Goal: Task Accomplishment & Management: Manage account settings

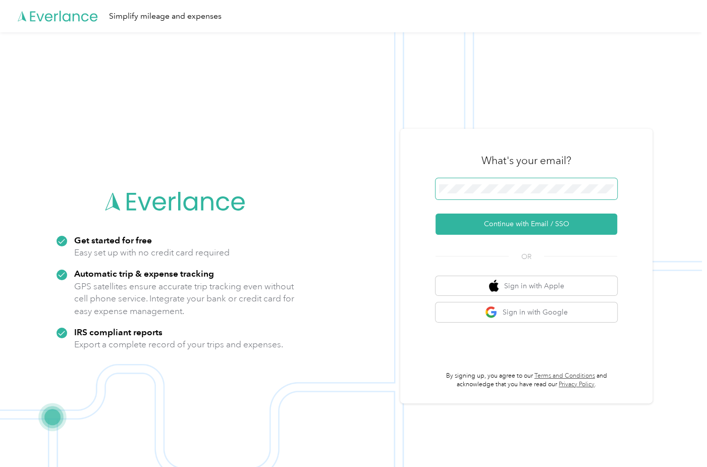
click at [535, 182] on span at bounding box center [526, 188] width 182 height 21
click at [659, 170] on img at bounding box center [351, 265] width 702 height 467
click at [531, 318] on button "Sign in with Google" at bounding box center [526, 312] width 182 height 20
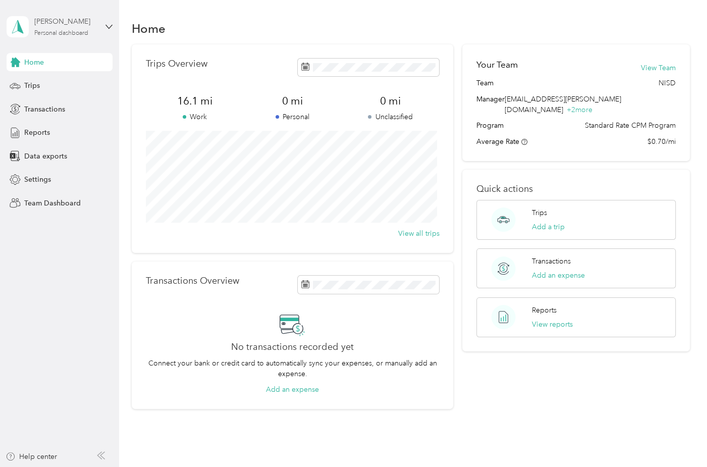
click at [57, 33] on div "Personal dashboard" at bounding box center [61, 33] width 54 height 6
click at [69, 84] on div "Team dashboard" at bounding box center [113, 82] width 198 height 18
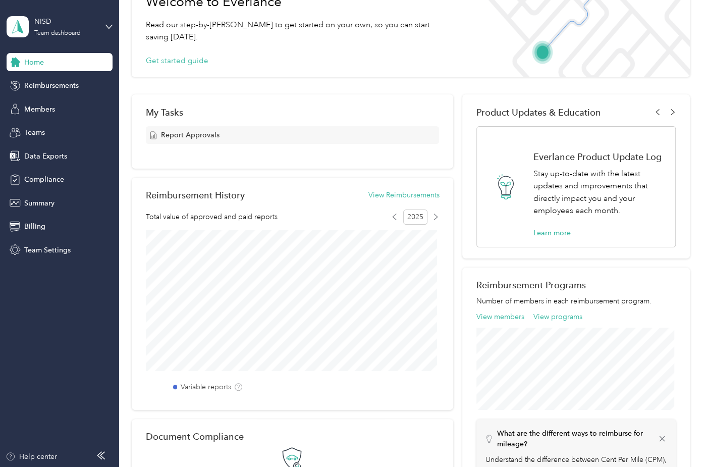
scroll to position [151, 0]
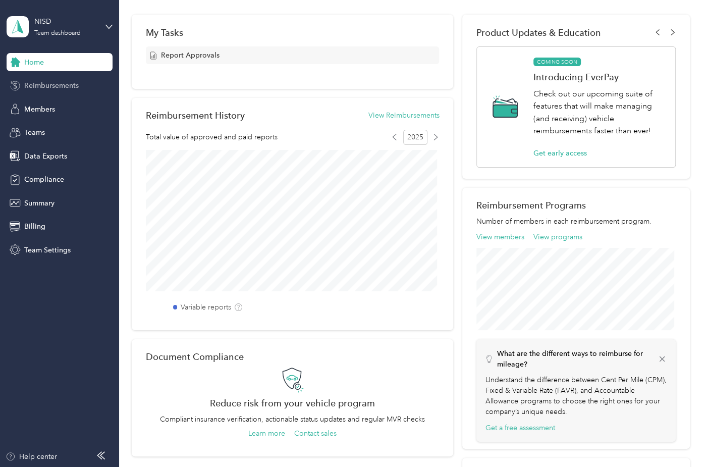
click at [39, 90] on span "Reimbursements" at bounding box center [51, 85] width 54 height 11
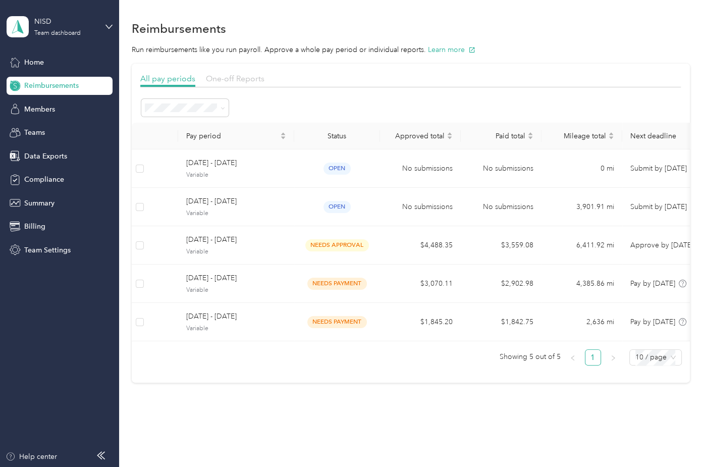
click at [211, 77] on span "One-off Reports" at bounding box center [235, 79] width 59 height 10
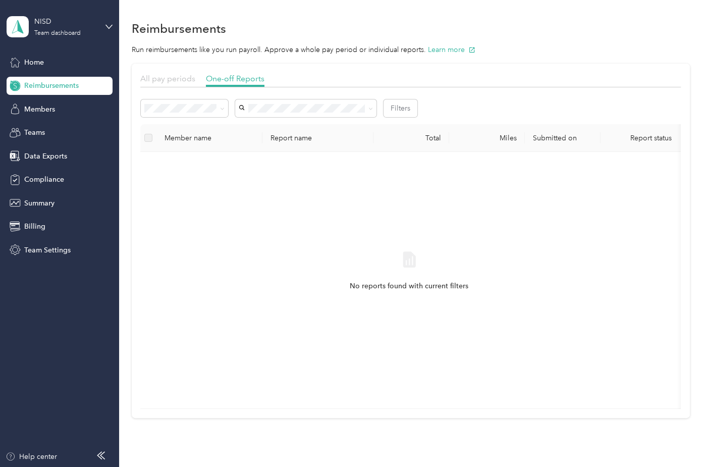
click at [184, 81] on span "All pay periods" at bounding box center [167, 79] width 55 height 10
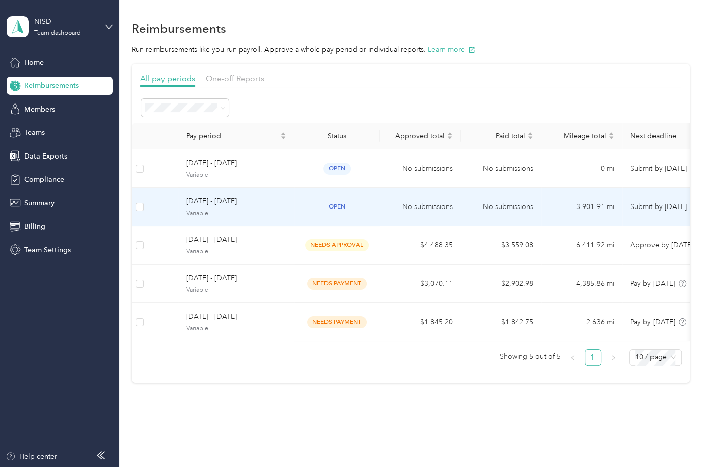
click at [276, 200] on span "[DATE] - [DATE]" at bounding box center [236, 201] width 100 height 11
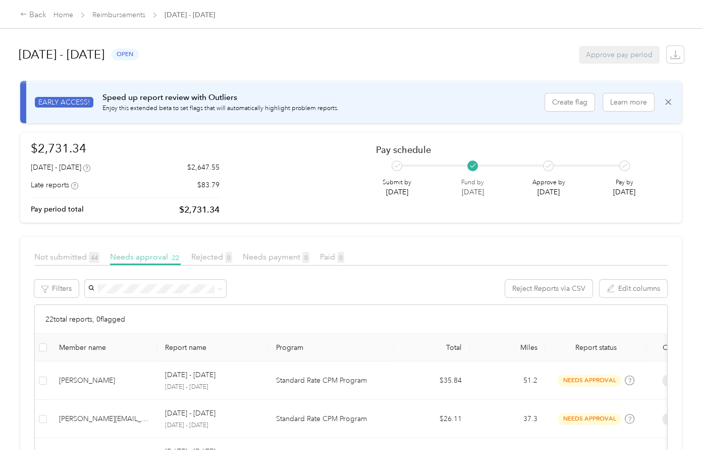
click at [143, 259] on span "Needs approval 22" at bounding box center [145, 257] width 71 height 10
click at [306, 171] on div "$2,731.34 [DATE] - [DATE] $2,647.55 Late reports $83.79 Pay period total $2,731…" at bounding box center [351, 177] width 640 height 77
click at [402, 39] on div "[DATE] - [DATE] open Approve pay period" at bounding box center [351, 54] width 665 height 38
click at [272, 253] on span "Needs payment 20" at bounding box center [274, 257] width 70 height 10
click at [296, 257] on span "Needs payment 20" at bounding box center [274, 257] width 70 height 10
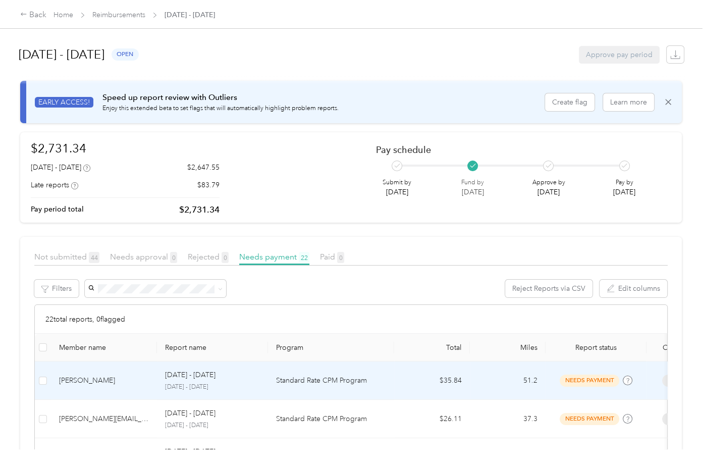
click at [172, 387] on p "[DATE] - [DATE]" at bounding box center [212, 386] width 95 height 9
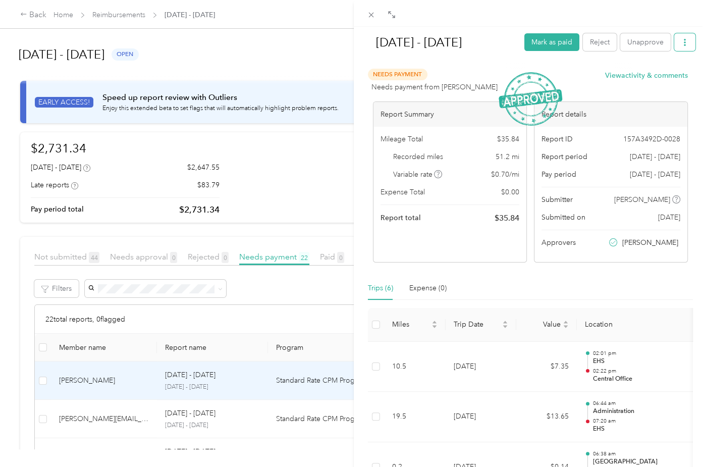
click at [681, 44] on icon "button" at bounding box center [684, 42] width 7 height 7
click at [666, 74] on div "Download" at bounding box center [651, 79] width 60 height 11
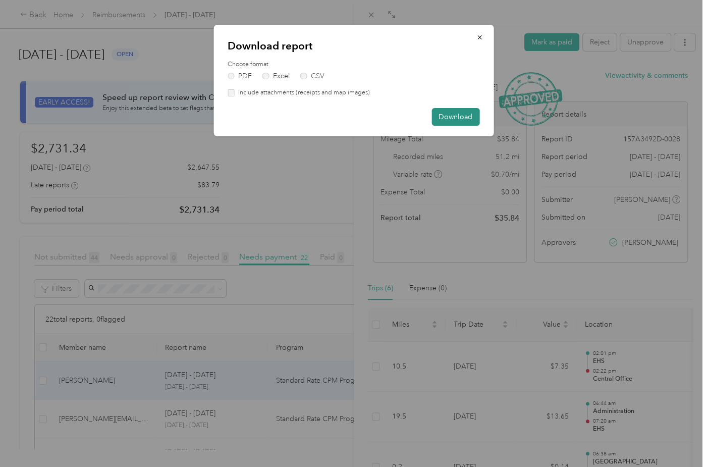
click at [457, 117] on button "Download" at bounding box center [455, 117] width 48 height 18
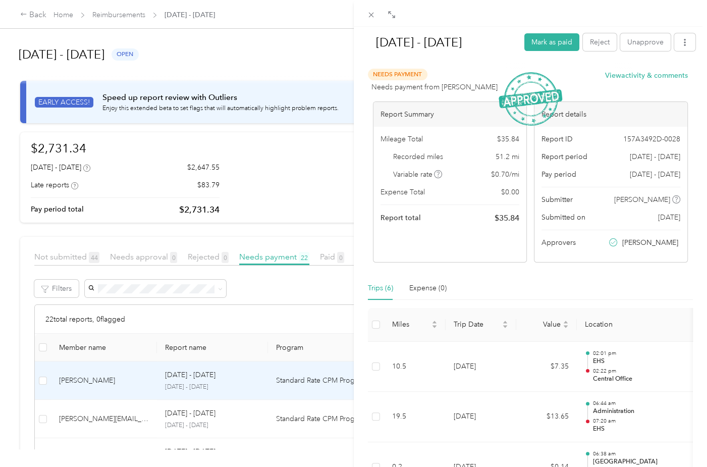
click at [96, 417] on div "[DATE] - [DATE] Mark as paid Reject Unapprove Needs Payment Needs payment from …" at bounding box center [353, 233] width 707 height 467
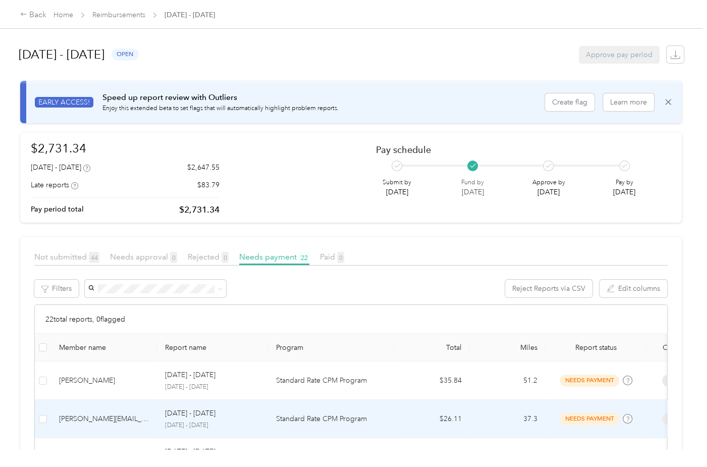
scroll to position [202, 0]
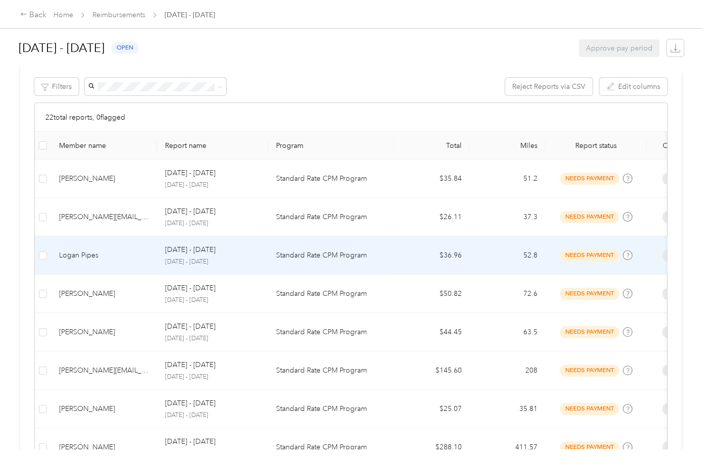
click at [112, 245] on td "Logan Pipes" at bounding box center [104, 255] width 106 height 38
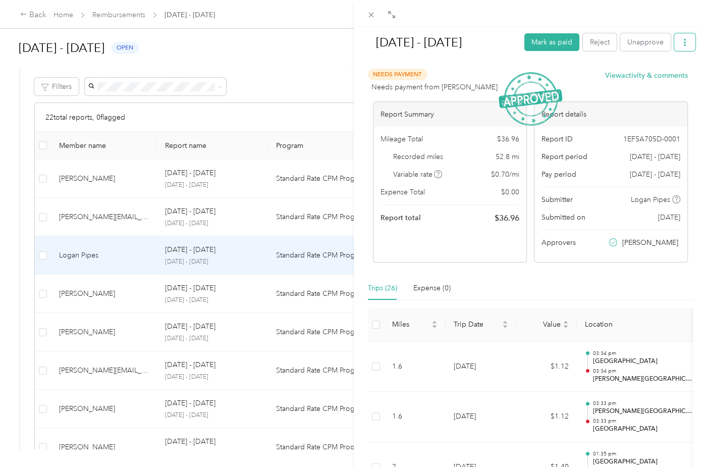
click at [686, 36] on button "button" at bounding box center [684, 42] width 21 height 18
click at [665, 77] on div "Download" at bounding box center [651, 79] width 60 height 11
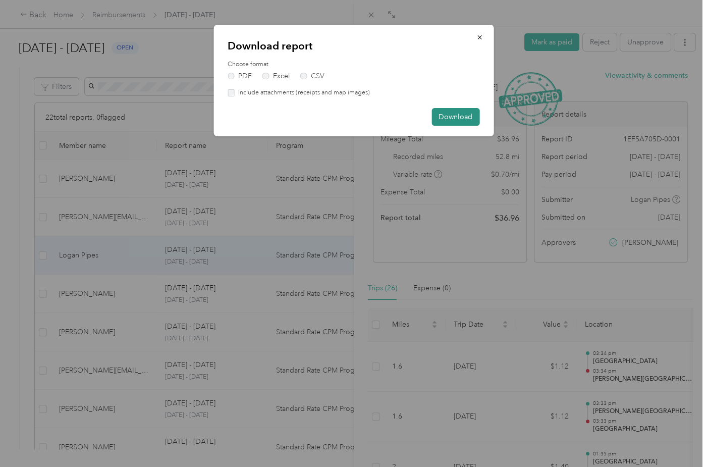
click at [452, 117] on button "Download" at bounding box center [455, 117] width 48 height 18
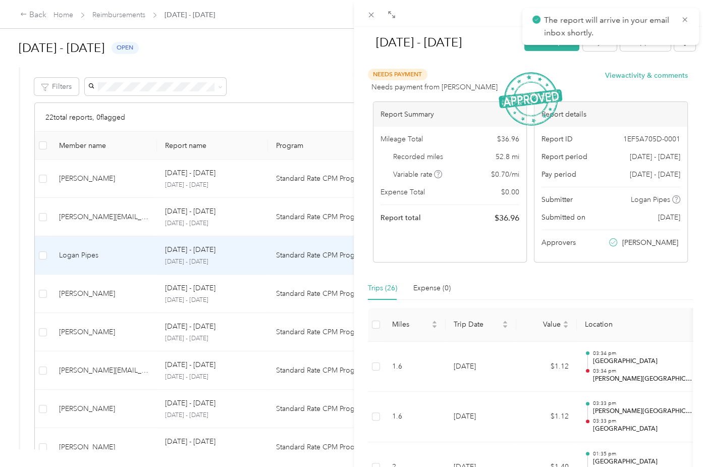
click at [107, 298] on div "[DATE] - [DATE] Mark as paid Reject Unapprove Needs Payment Needs payment from …" at bounding box center [353, 233] width 707 height 467
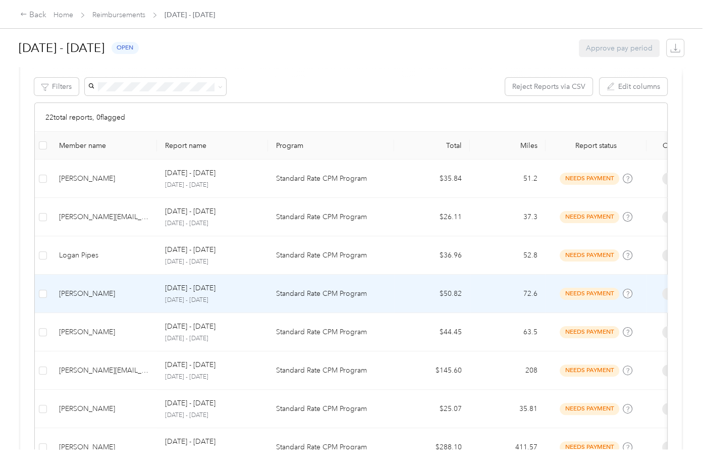
click at [107, 298] on div "[PERSON_NAME]" at bounding box center [104, 293] width 90 height 11
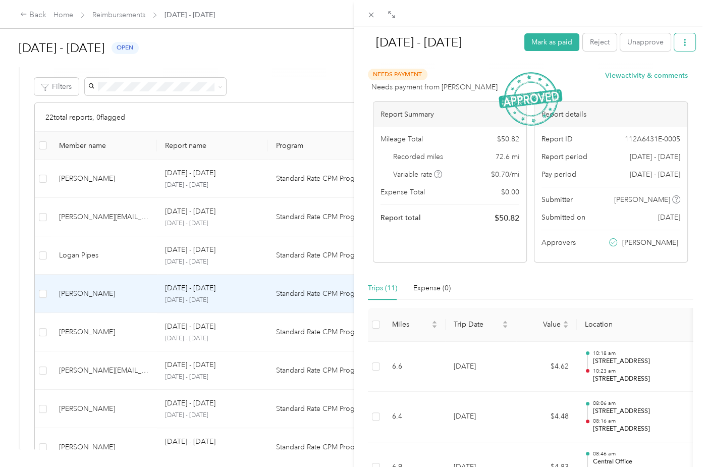
click at [681, 44] on icon "button" at bounding box center [684, 42] width 7 height 7
click at [662, 83] on span "Download" at bounding box center [648, 79] width 33 height 11
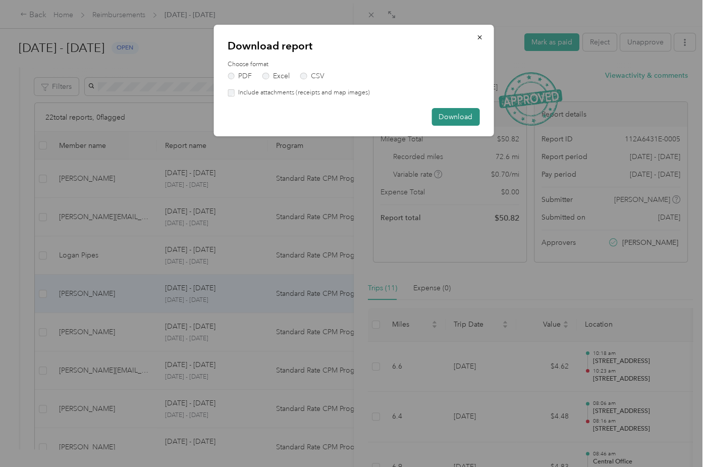
click at [461, 116] on button "Download" at bounding box center [455, 117] width 48 height 18
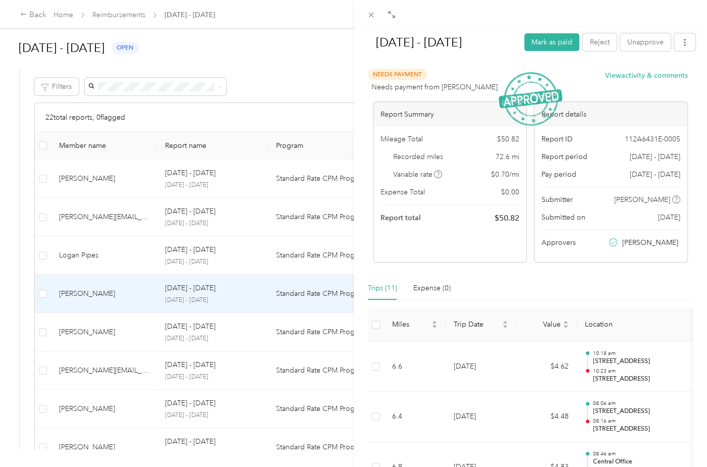
click at [101, 331] on div "[DATE] - [DATE] Mark as paid Reject Unapprove Needs Payment Needs payment from …" at bounding box center [353, 233] width 707 height 467
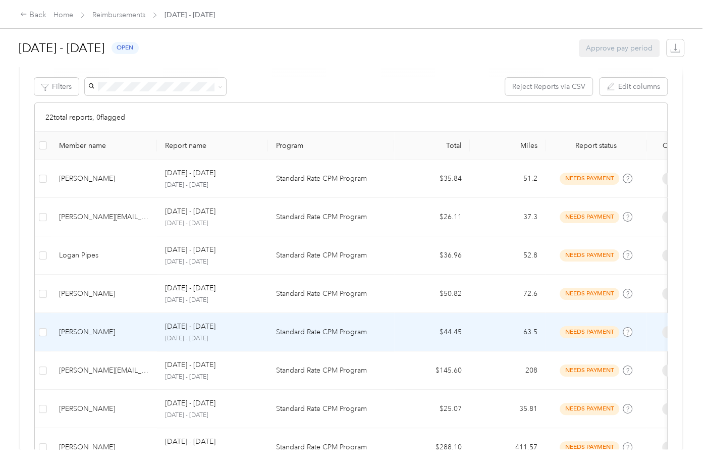
click at [101, 331] on div "[PERSON_NAME]" at bounding box center [104, 331] width 90 height 11
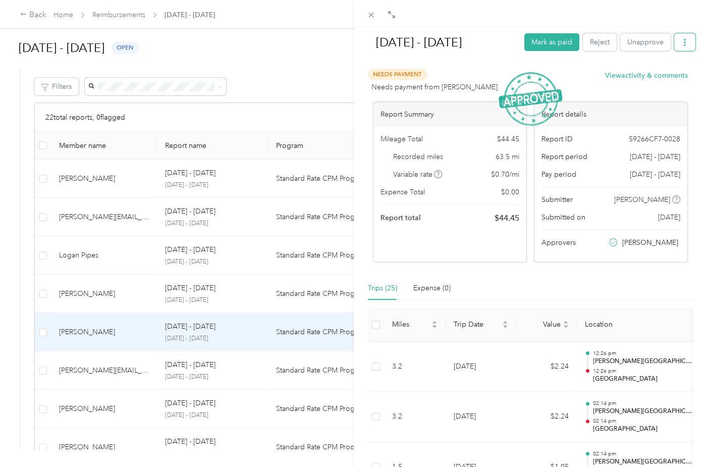
click at [674, 44] on button "button" at bounding box center [684, 42] width 21 height 18
click at [659, 80] on span "Download" at bounding box center [648, 79] width 33 height 11
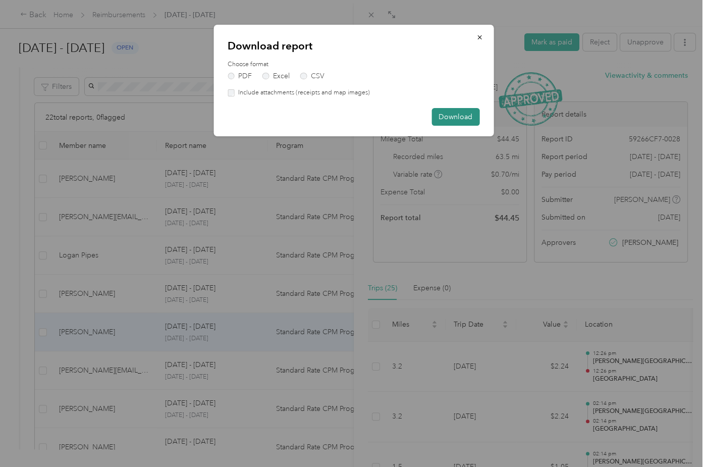
click at [464, 116] on button "Download" at bounding box center [455, 117] width 48 height 18
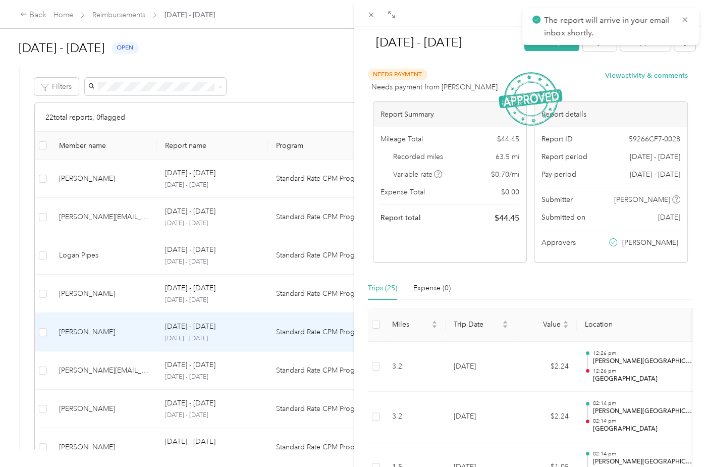
click at [102, 369] on div "[DATE] - [DATE] Mark as paid Reject Unapprove Needs Payment Needs payment from …" at bounding box center [353, 233] width 707 height 467
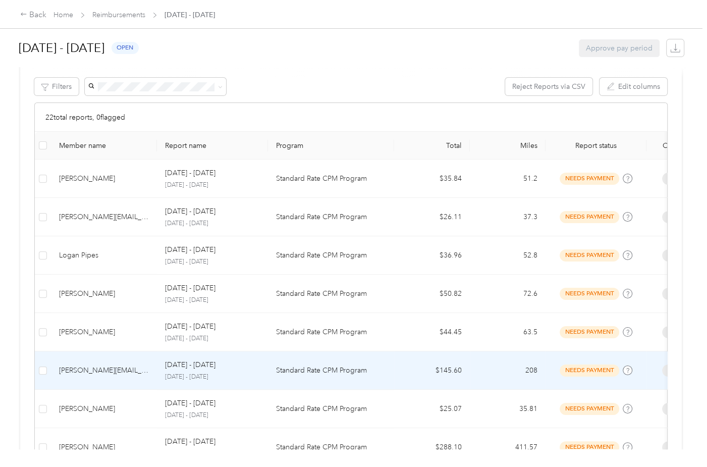
click at [102, 369] on div "[PERSON_NAME][EMAIL_ADDRESS][DOMAIN_NAME]" at bounding box center [104, 370] width 90 height 11
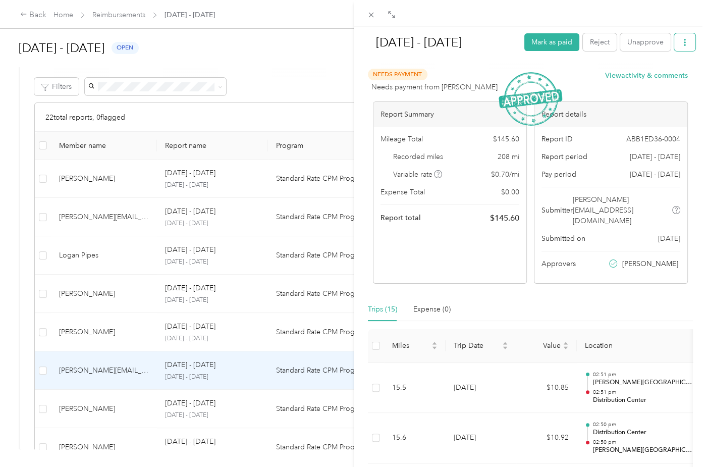
click at [674, 47] on button "button" at bounding box center [684, 42] width 21 height 18
click at [651, 80] on span "Download" at bounding box center [648, 79] width 33 height 11
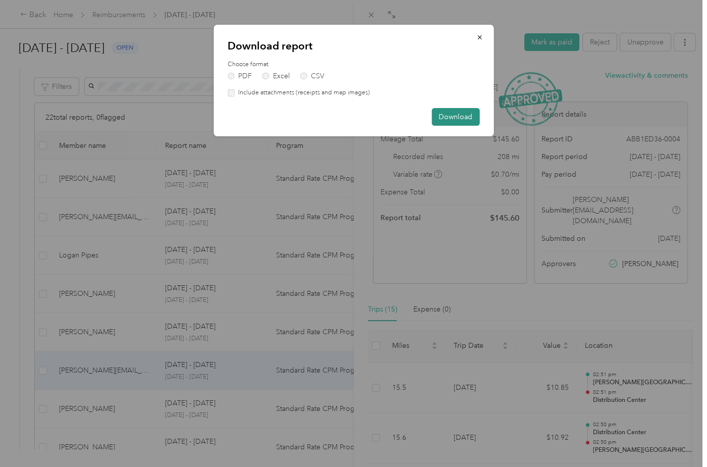
click at [453, 115] on button "Download" at bounding box center [455, 117] width 48 height 18
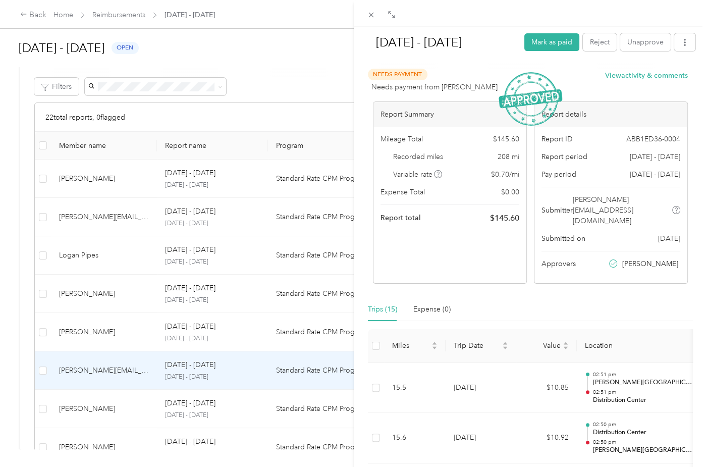
click at [87, 411] on div "[DATE] - [DATE] [PERSON_NAME] as paid Reject Unapprove Needs Payment Needs paym…" at bounding box center [353, 233] width 707 height 467
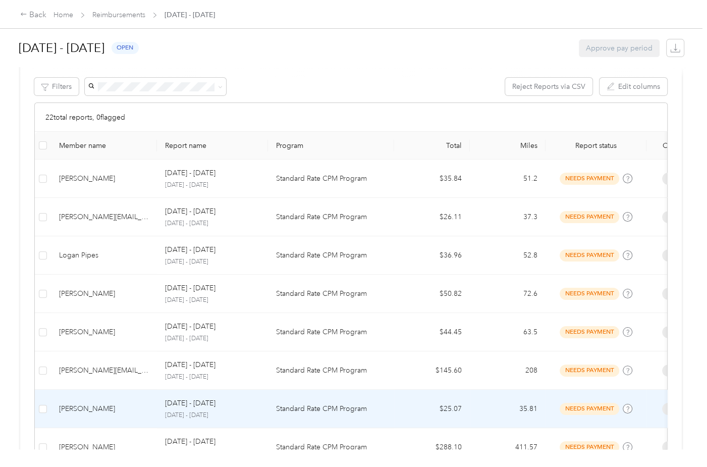
drag, startPoint x: 87, startPoint y: 413, endPoint x: 362, endPoint y: 410, distance: 275.0
click at [362, 410] on p "Standard Rate CPM Program" at bounding box center [331, 408] width 110 height 11
click at [362, 466] on div at bounding box center [351, 467] width 702 height 0
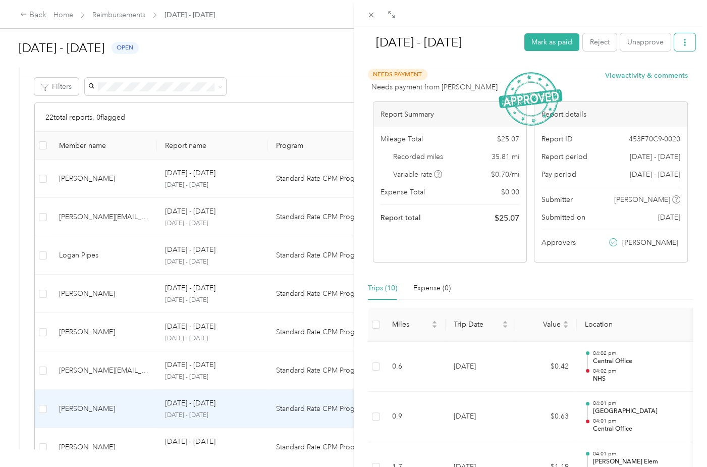
click at [678, 47] on button "button" at bounding box center [684, 42] width 21 height 18
click at [668, 82] on div "Download" at bounding box center [651, 79] width 60 height 11
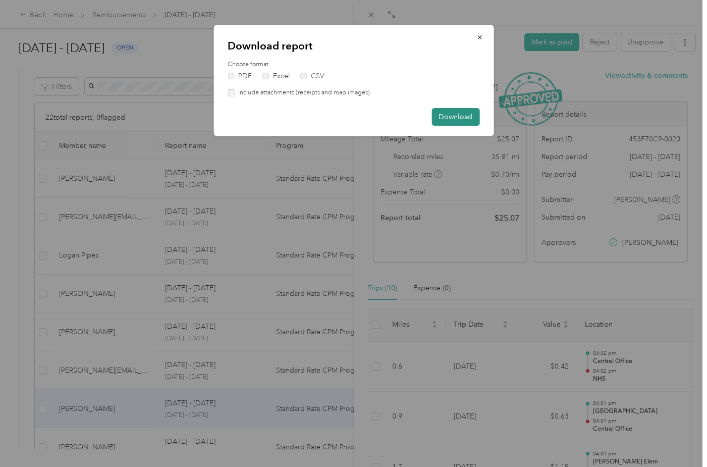
click at [463, 115] on button "Download" at bounding box center [455, 117] width 48 height 18
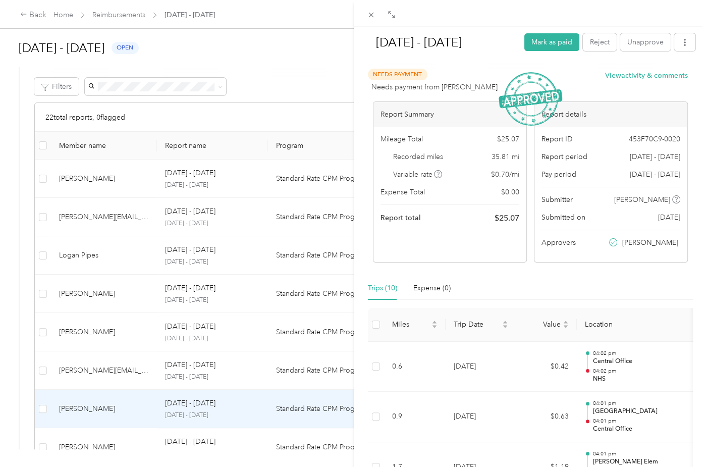
click at [145, 443] on div "[DATE] - [DATE] Mark as paid Reject Unapprove Needs Payment Needs payment from …" at bounding box center [353, 233] width 707 height 467
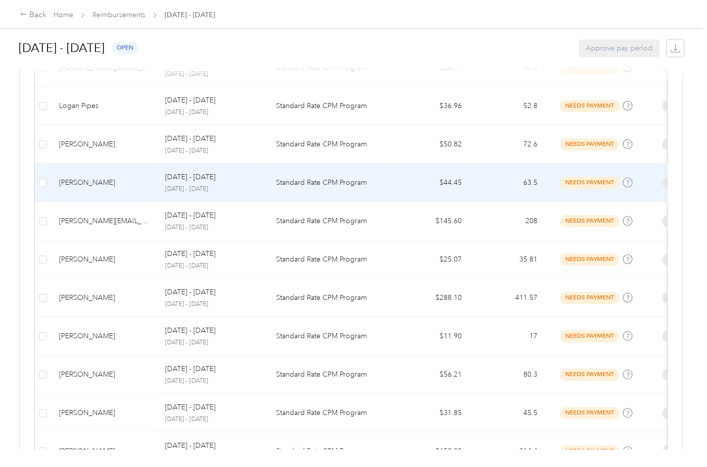
scroll to position [454, 0]
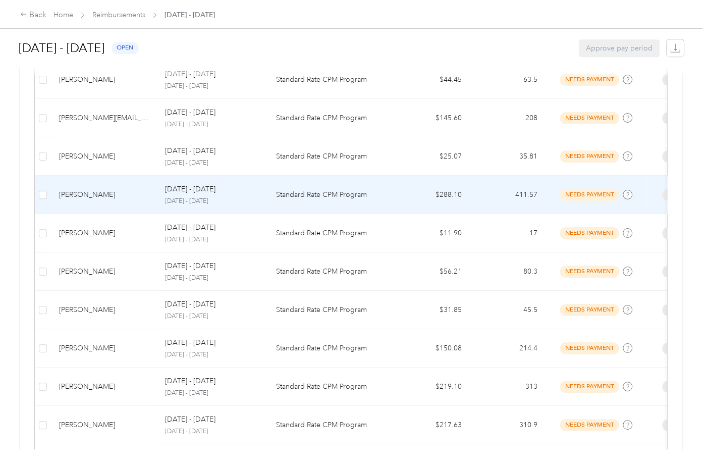
click at [87, 186] on td "[PERSON_NAME]" at bounding box center [104, 195] width 106 height 38
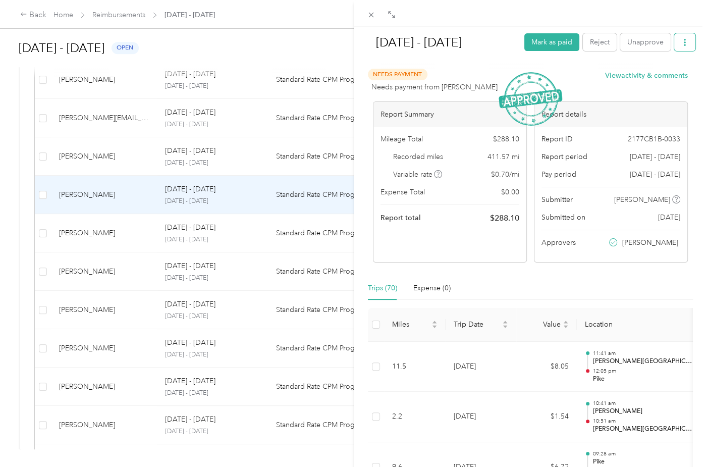
drag, startPoint x: 90, startPoint y: 189, endPoint x: 679, endPoint y: 48, distance: 605.4
click at [679, 48] on button "button" at bounding box center [684, 42] width 21 height 18
click at [664, 81] on span "Download" at bounding box center [648, 79] width 33 height 11
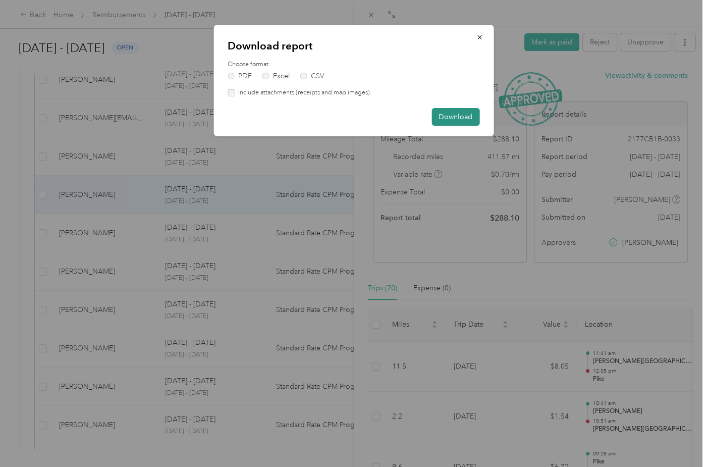
click at [455, 118] on button "Download" at bounding box center [455, 117] width 48 height 18
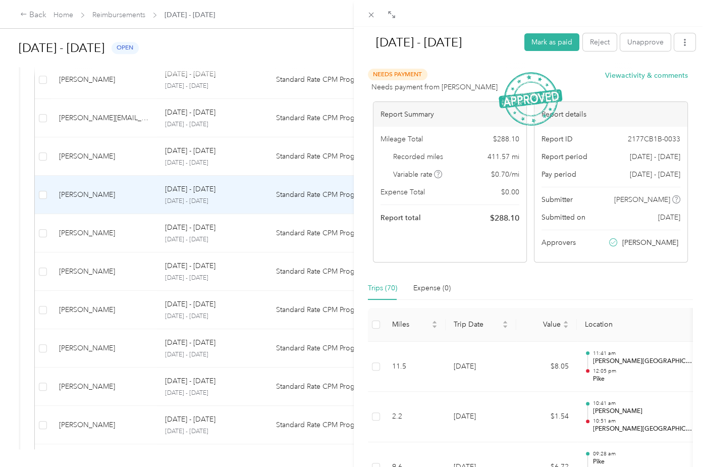
click at [95, 236] on div "[DATE] - [DATE] Mark as paid Reject Unapprove Needs Payment Needs payment from …" at bounding box center [353, 233] width 707 height 467
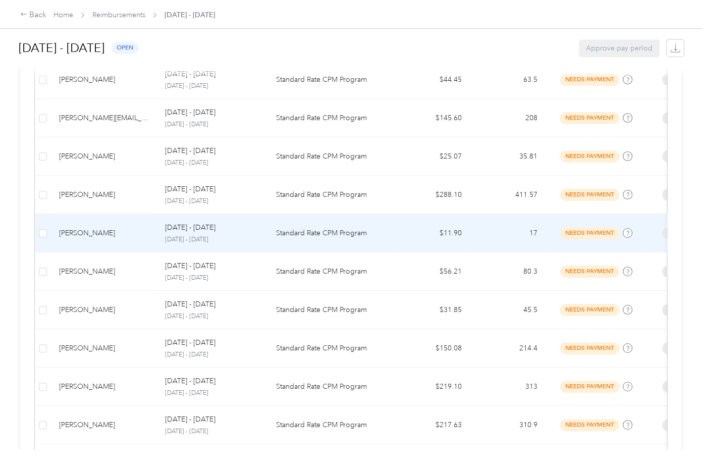
click at [146, 235] on div "[PERSON_NAME]" at bounding box center [104, 233] width 90 height 11
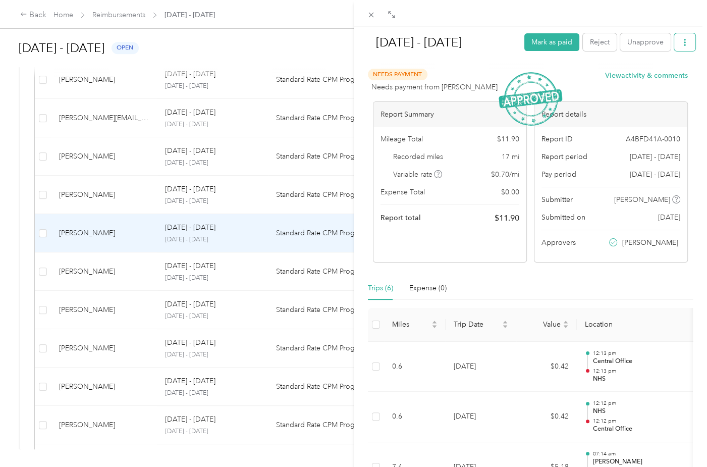
click at [674, 41] on button "button" at bounding box center [684, 42] width 21 height 18
click at [656, 75] on span "Download" at bounding box center [648, 79] width 33 height 11
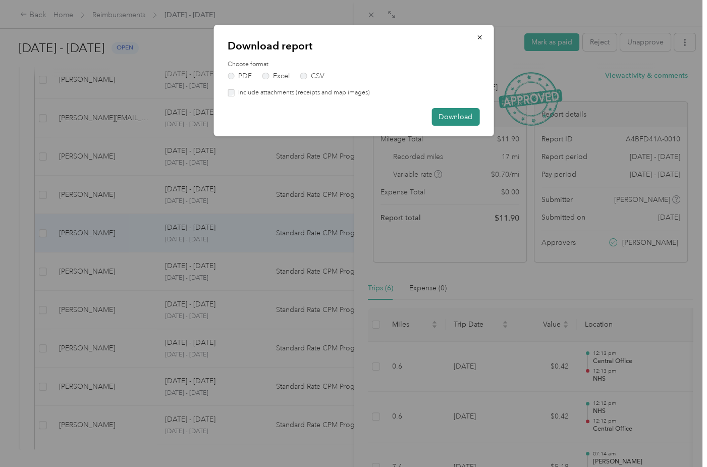
click at [452, 118] on button "Download" at bounding box center [455, 117] width 48 height 18
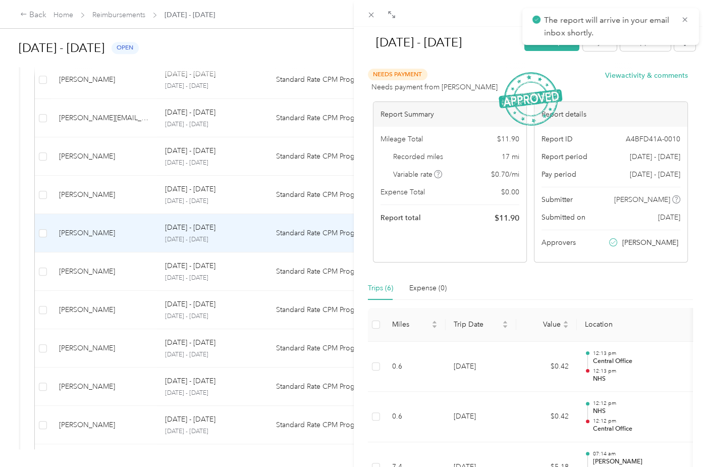
click at [87, 271] on div "[DATE] - [DATE] Mark as paid Reject Unapprove Needs Payment Needs payment from …" at bounding box center [353, 233] width 707 height 467
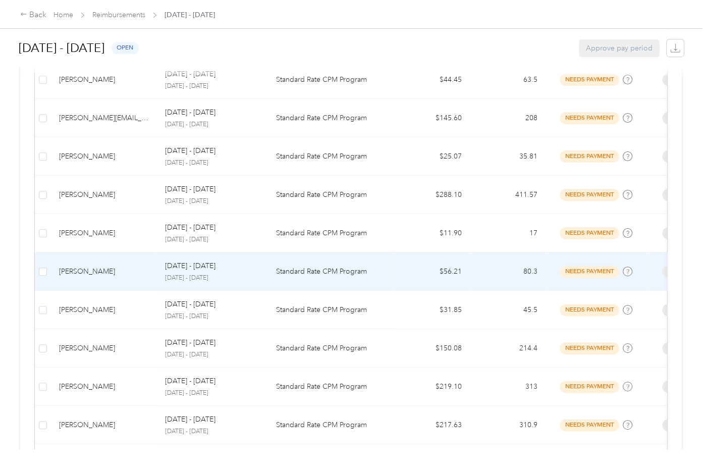
click at [87, 271] on div "[PERSON_NAME]" at bounding box center [104, 271] width 90 height 11
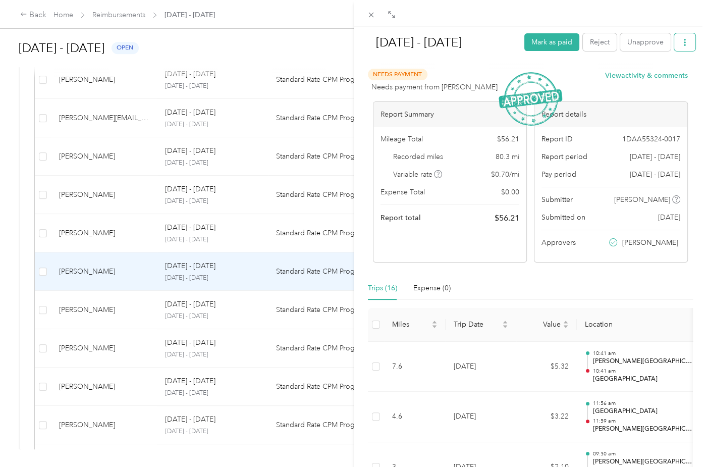
click at [681, 44] on icon "button" at bounding box center [684, 42] width 7 height 7
click at [662, 79] on span "Download" at bounding box center [648, 79] width 33 height 11
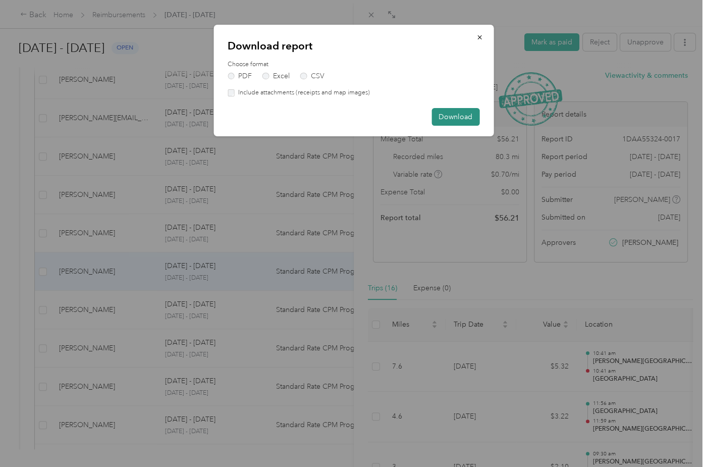
click at [459, 113] on button "Download" at bounding box center [455, 117] width 48 height 18
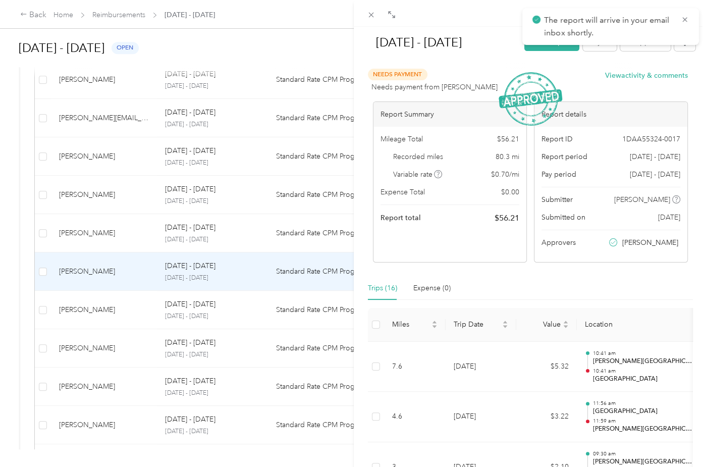
click at [96, 308] on div "[DATE] - [DATE] Mark as paid Reject Unapprove Needs Payment Needs payment from …" at bounding box center [353, 233] width 707 height 467
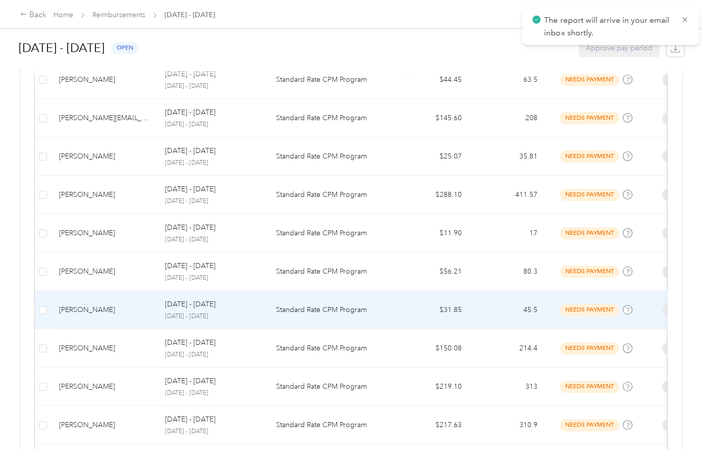
click at [96, 308] on div "[PERSON_NAME]" at bounding box center [104, 309] width 90 height 11
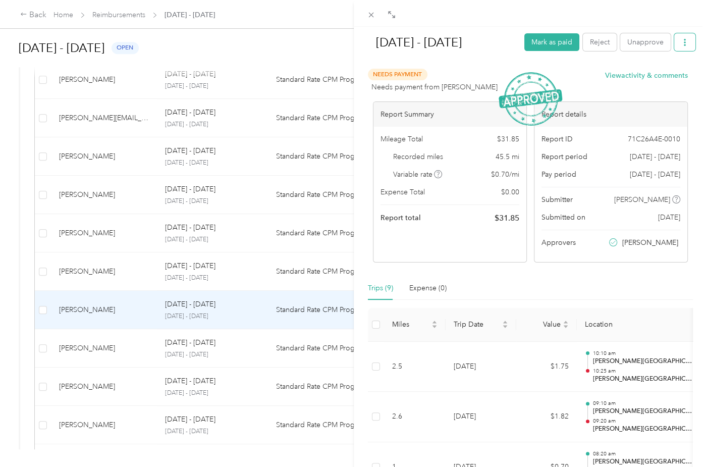
click at [681, 43] on icon "button" at bounding box center [684, 42] width 7 height 7
click at [660, 74] on span "Download" at bounding box center [648, 79] width 33 height 11
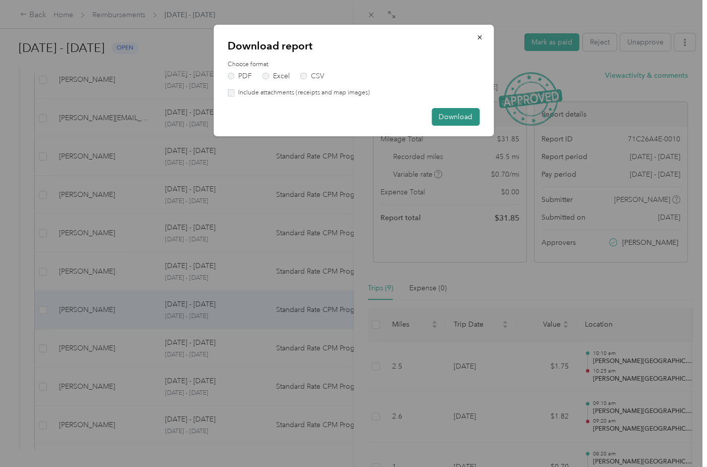
click at [442, 115] on button "Download" at bounding box center [455, 117] width 48 height 18
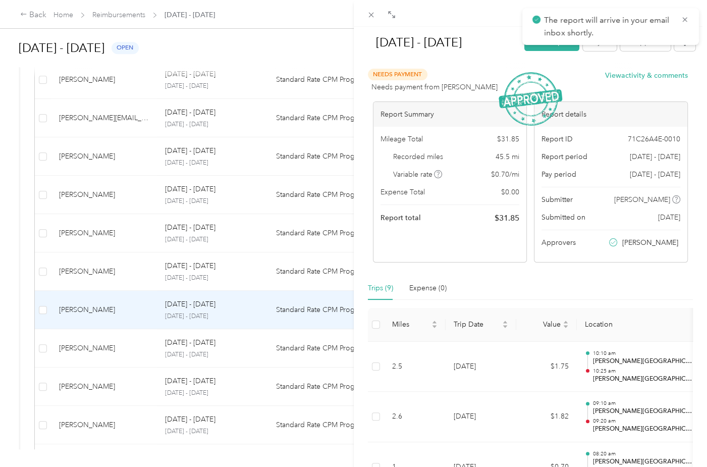
click at [84, 347] on div "[DATE] - [DATE] [PERSON_NAME] as paid Reject Unapprove Needs Payment Needs paym…" at bounding box center [353, 233] width 707 height 467
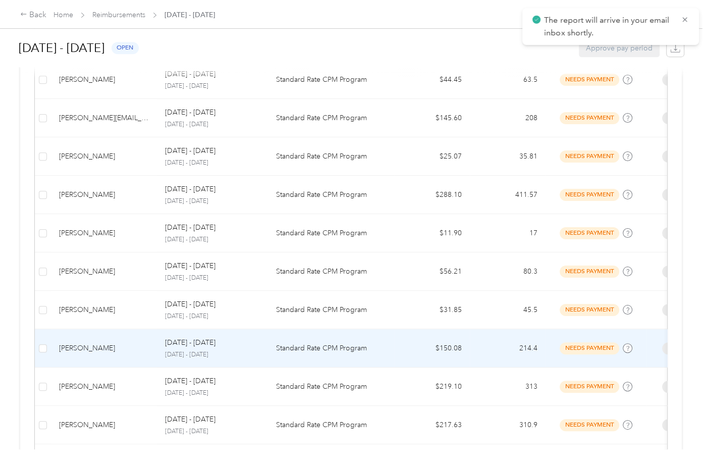
click at [84, 347] on div "[PERSON_NAME]" at bounding box center [104, 348] width 90 height 11
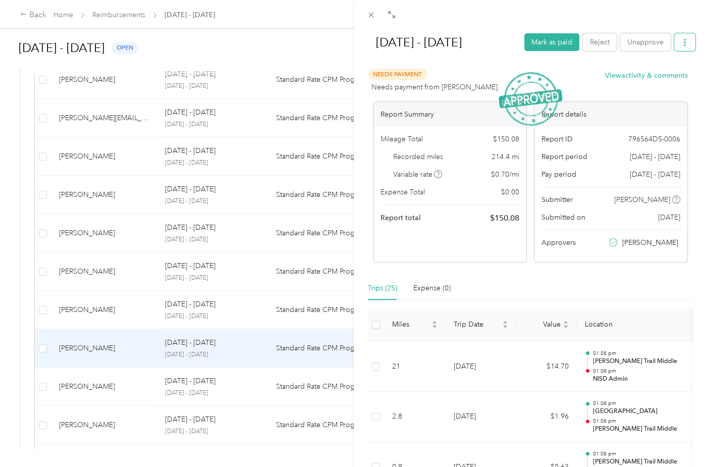
click at [674, 42] on button "button" at bounding box center [684, 42] width 21 height 18
click at [661, 82] on span "Download" at bounding box center [648, 79] width 33 height 11
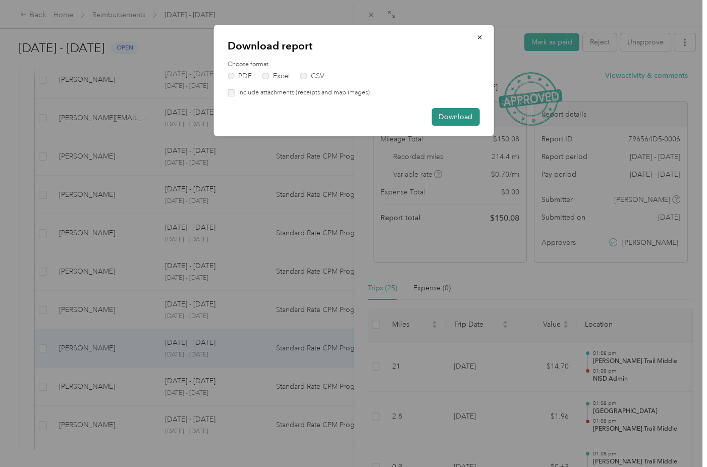
click at [462, 115] on button "Download" at bounding box center [455, 117] width 48 height 18
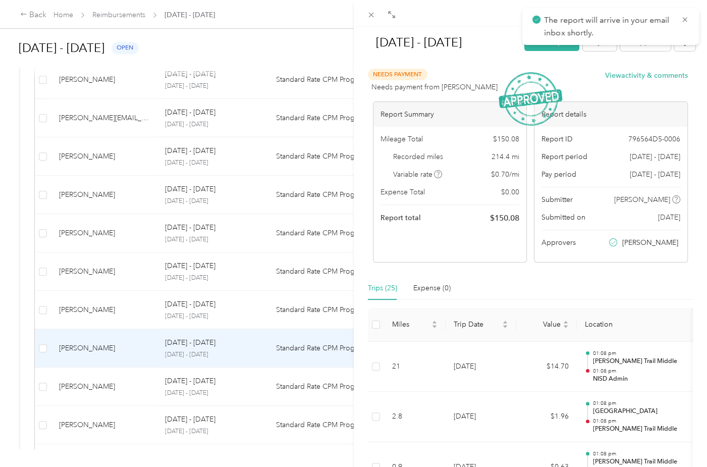
click at [108, 382] on div "[DATE] - [DATE] Mark as paid Reject Unapprove Needs Payment Needs payment from …" at bounding box center [353, 233] width 707 height 467
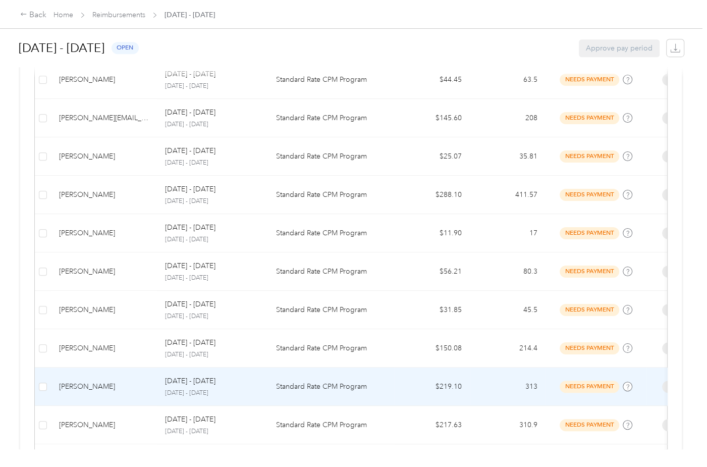
click at [110, 381] on div "[PERSON_NAME]" at bounding box center [104, 386] width 90 height 11
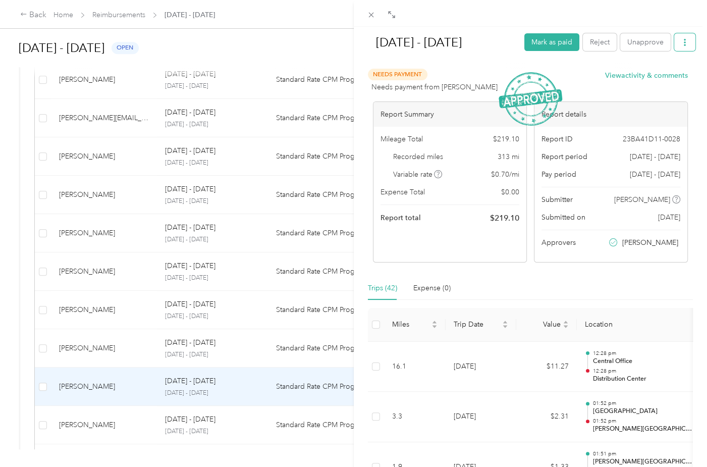
click at [681, 45] on button "button" at bounding box center [684, 42] width 21 height 18
click at [666, 71] on li "Download" at bounding box center [651, 79] width 74 height 18
click at [665, 74] on div "Download" at bounding box center [651, 79] width 60 height 11
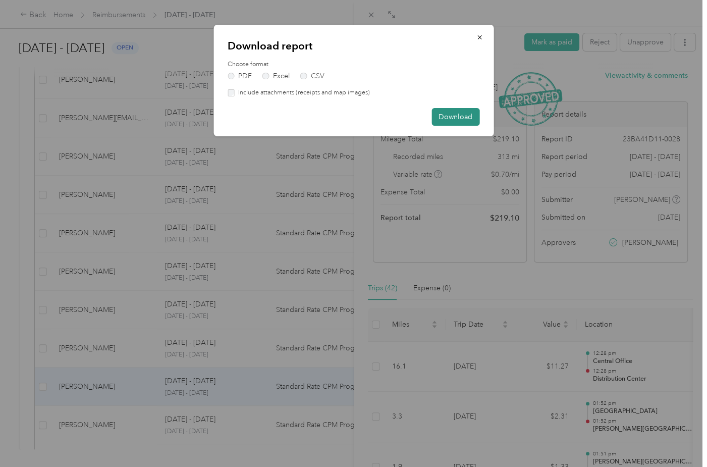
click at [456, 112] on button "Download" at bounding box center [455, 117] width 48 height 18
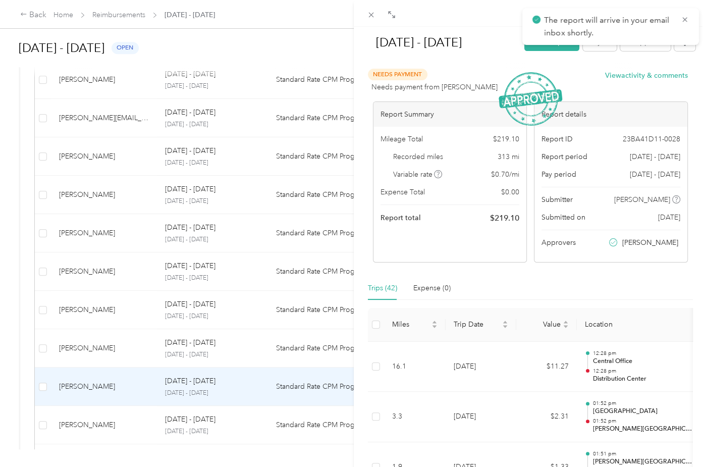
click at [90, 424] on div "[DATE] - [DATE] Mark as paid Reject Unapprove Needs Payment Needs payment from …" at bounding box center [353, 233] width 707 height 467
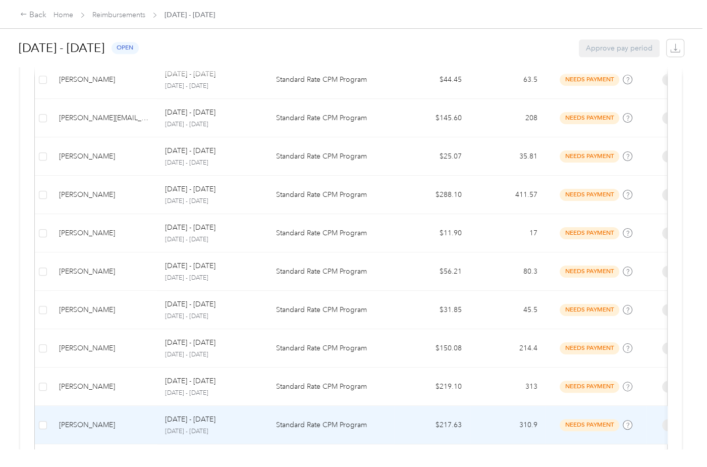
click at [90, 424] on div "[PERSON_NAME]" at bounding box center [104, 424] width 90 height 11
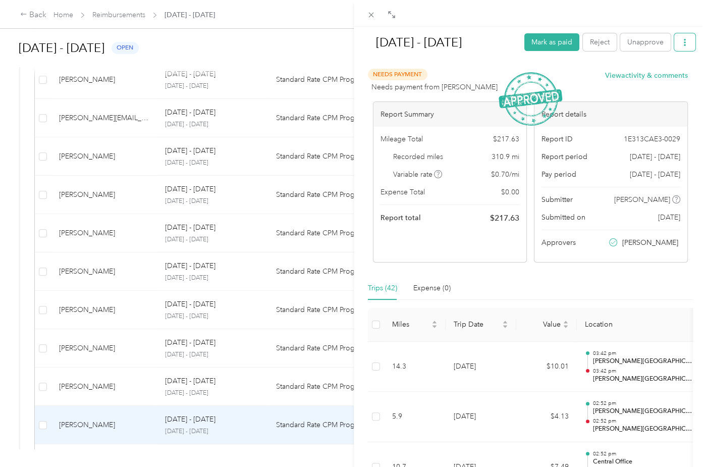
click at [684, 39] on icon "button" at bounding box center [685, 42] width 2 height 7
click at [642, 78] on span "Download" at bounding box center [648, 79] width 33 height 11
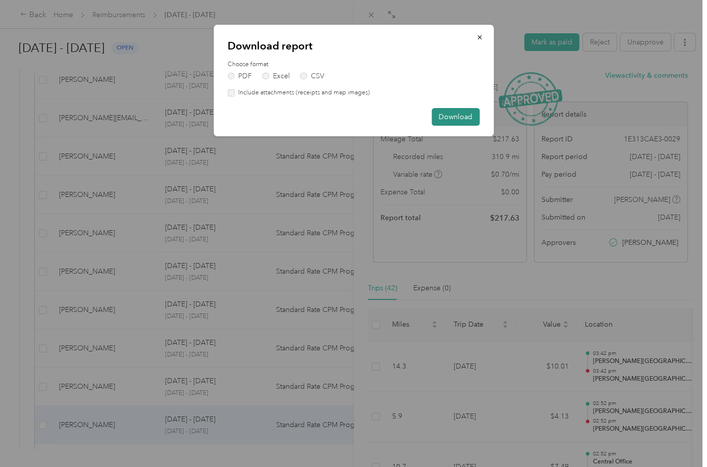
click at [453, 119] on button "Download" at bounding box center [455, 117] width 48 height 18
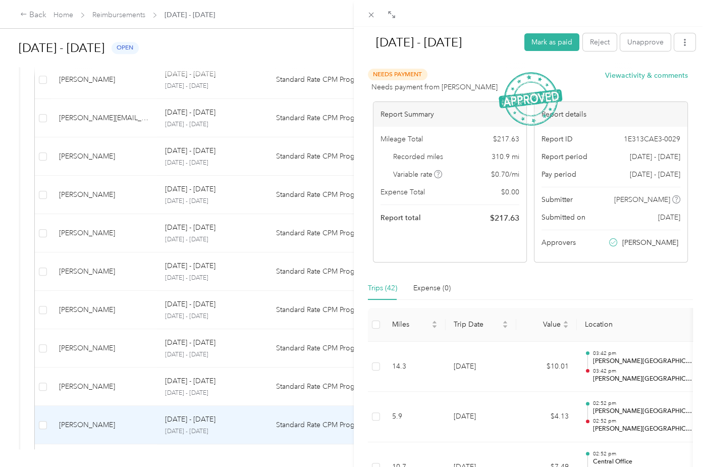
click at [264, 260] on div "[DATE] - [DATE] Mark as paid Reject Unapprove Needs Payment Needs payment from …" at bounding box center [353, 233] width 707 height 467
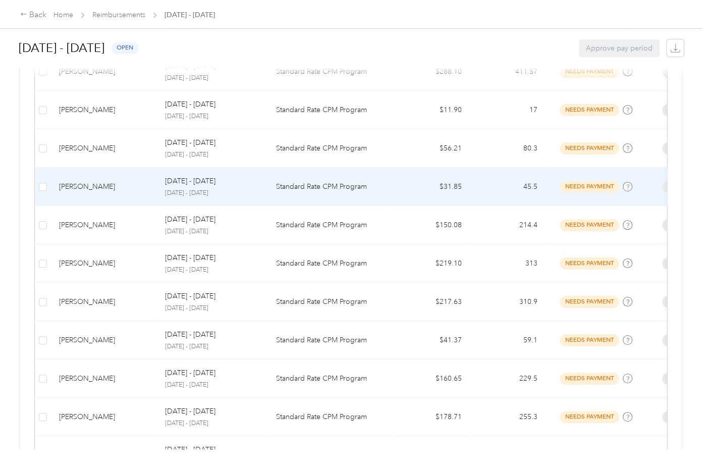
scroll to position [706, 0]
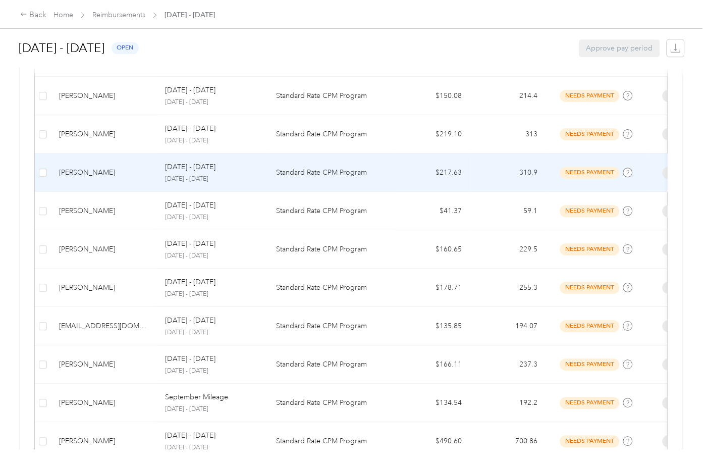
click at [77, 167] on div "[PERSON_NAME]" at bounding box center [104, 172] width 90 height 11
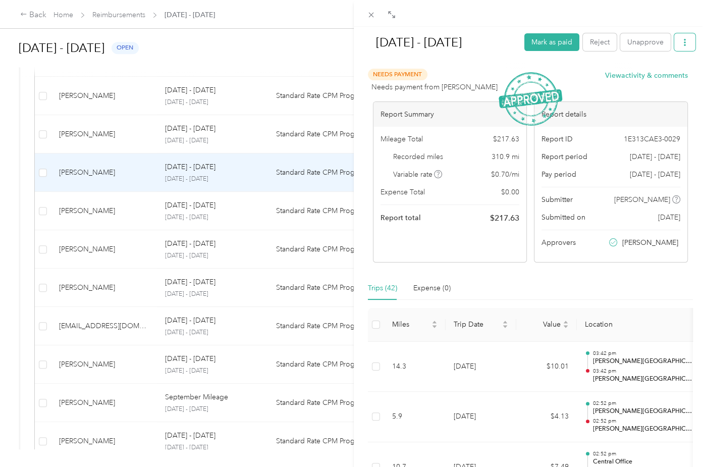
click at [681, 42] on icon "button" at bounding box center [684, 42] width 7 height 7
click at [662, 83] on span "Download" at bounding box center [648, 79] width 33 height 11
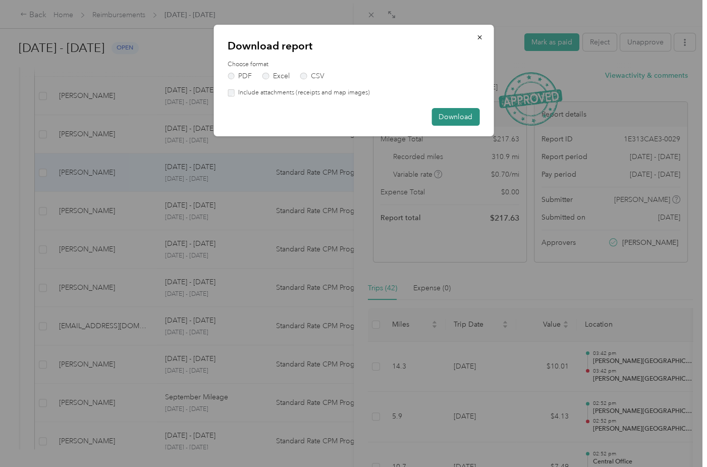
click at [457, 112] on button "Download" at bounding box center [455, 117] width 48 height 18
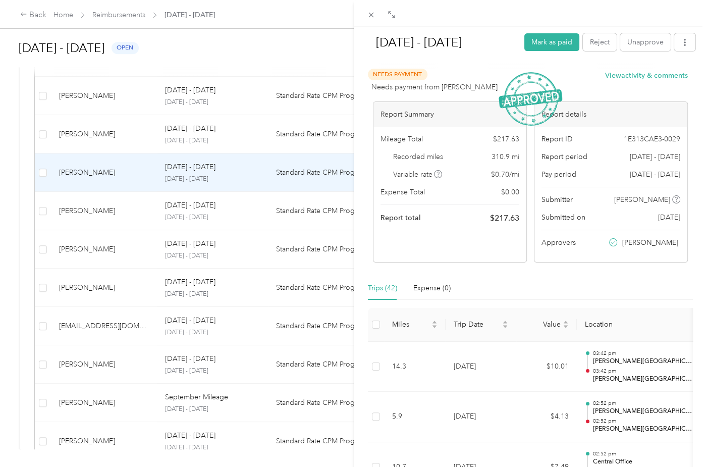
click at [69, 203] on div "[DATE] - [DATE] Mark as paid Reject Unapprove Needs Payment Needs payment from …" at bounding box center [353, 233] width 707 height 467
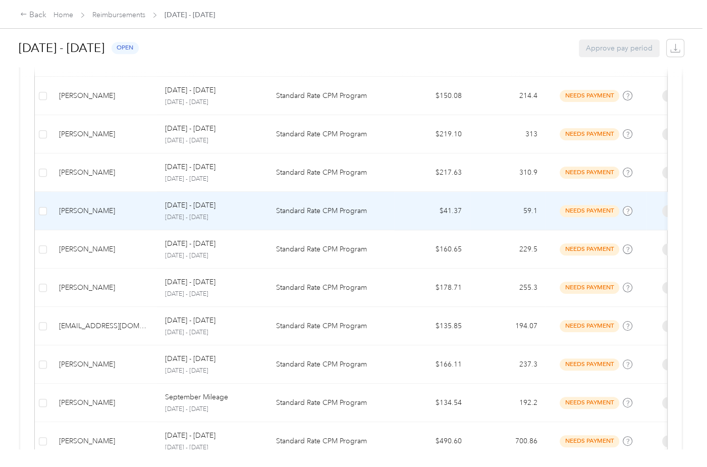
click at [69, 205] on div "[PERSON_NAME]" at bounding box center [104, 210] width 90 height 11
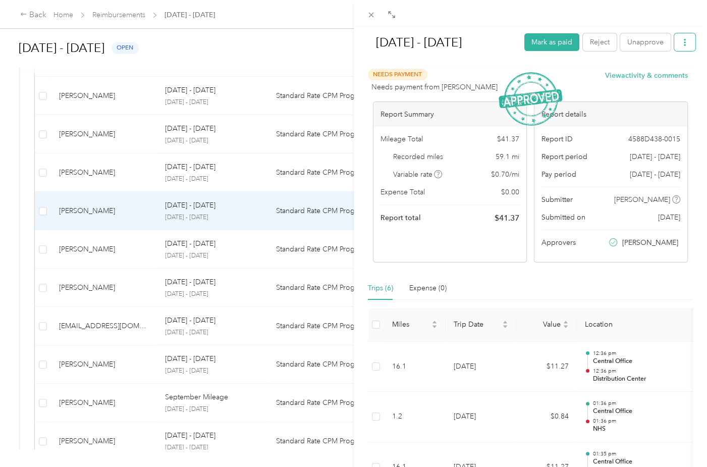
click at [681, 41] on icon "button" at bounding box center [684, 42] width 7 height 7
click at [654, 80] on span "Download" at bounding box center [648, 79] width 33 height 11
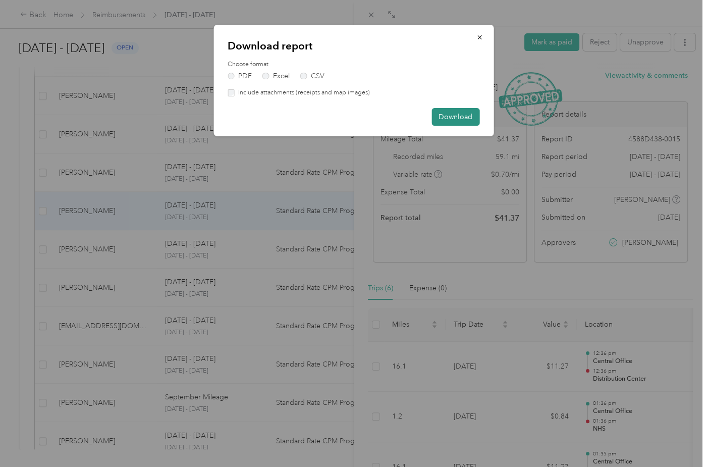
click at [459, 114] on button "Download" at bounding box center [455, 117] width 48 height 18
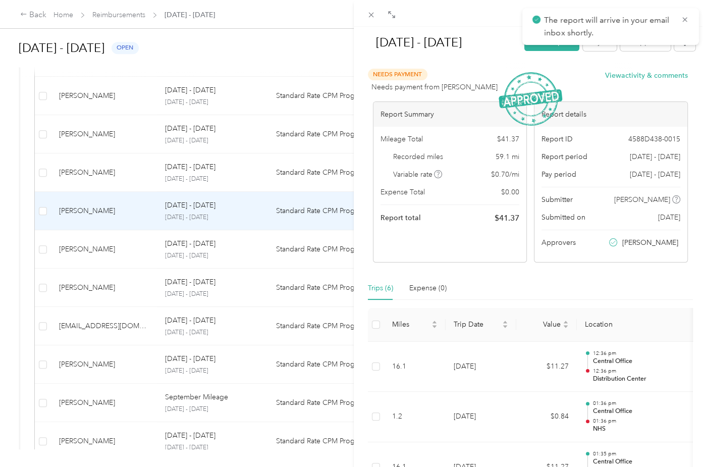
click at [71, 246] on div "[DATE] - [DATE] Mark as paid Reject Unapprove Needs Payment Needs payment from …" at bounding box center [353, 233] width 707 height 467
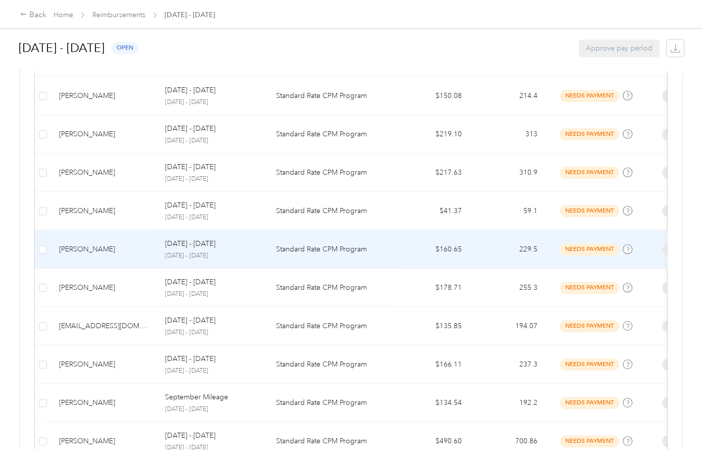
click at [71, 246] on div "[PERSON_NAME]" at bounding box center [104, 249] width 90 height 11
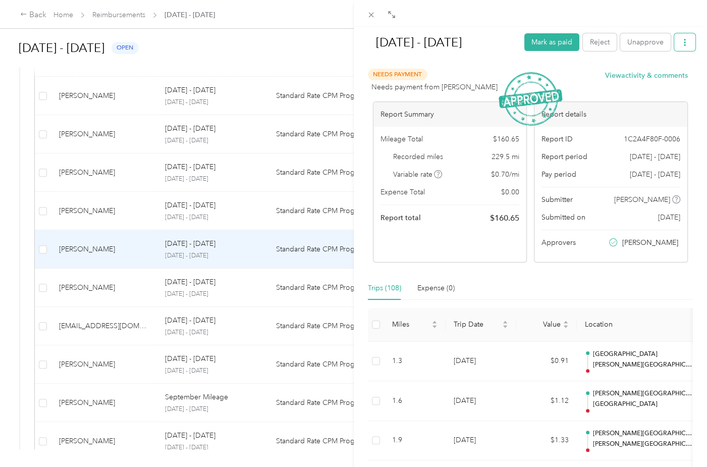
click at [674, 36] on button "button" at bounding box center [684, 42] width 21 height 18
drag, startPoint x: 658, startPoint y: 77, endPoint x: 649, endPoint y: 76, distance: 9.1
click at [657, 77] on span "Download" at bounding box center [648, 79] width 33 height 11
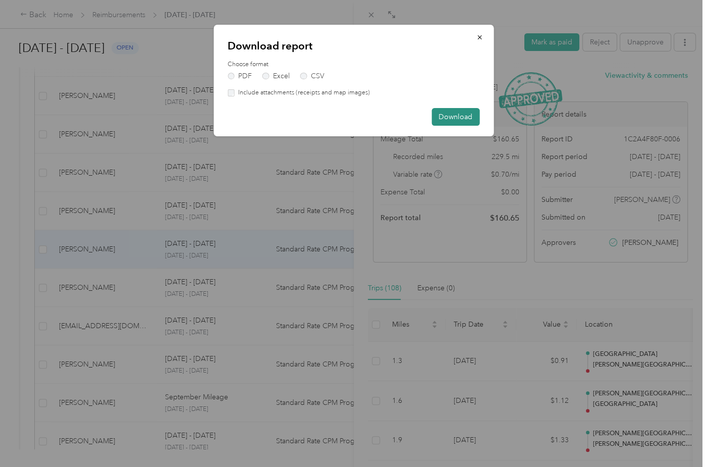
click at [450, 118] on button "Download" at bounding box center [455, 117] width 48 height 18
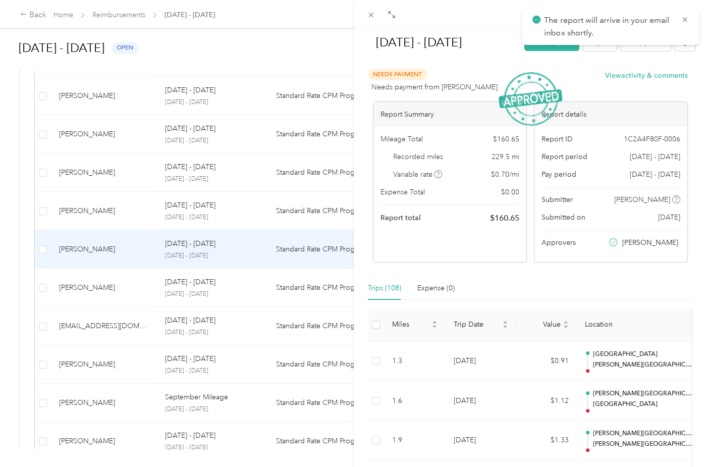
click at [90, 286] on div "[DATE] - [DATE] Mark as paid Reject Unapprove Needs Payment Needs payment from …" at bounding box center [353, 233] width 707 height 467
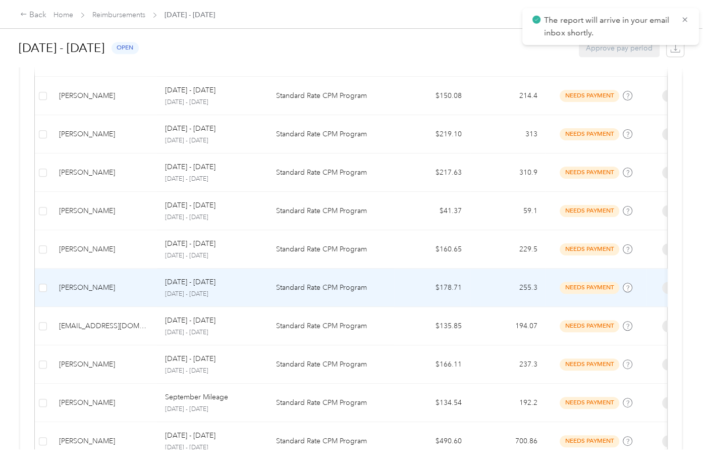
click at [90, 286] on div "[PERSON_NAME]" at bounding box center [104, 287] width 90 height 11
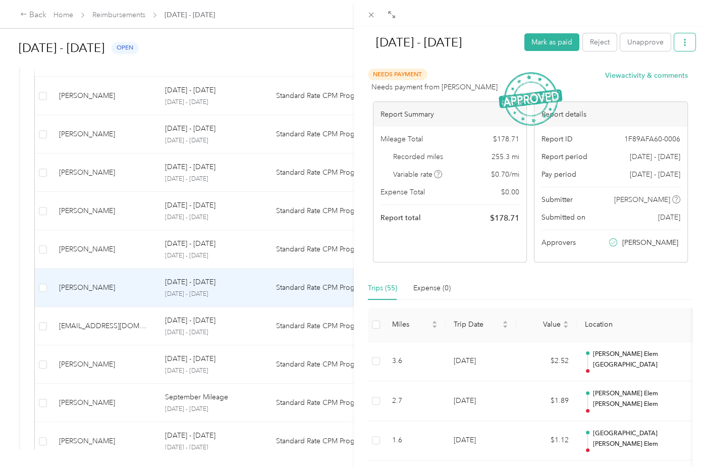
click at [674, 44] on button "button" at bounding box center [684, 42] width 21 height 18
click at [662, 72] on li "Download" at bounding box center [651, 79] width 74 height 18
click at [640, 80] on span "Download" at bounding box center [648, 79] width 33 height 11
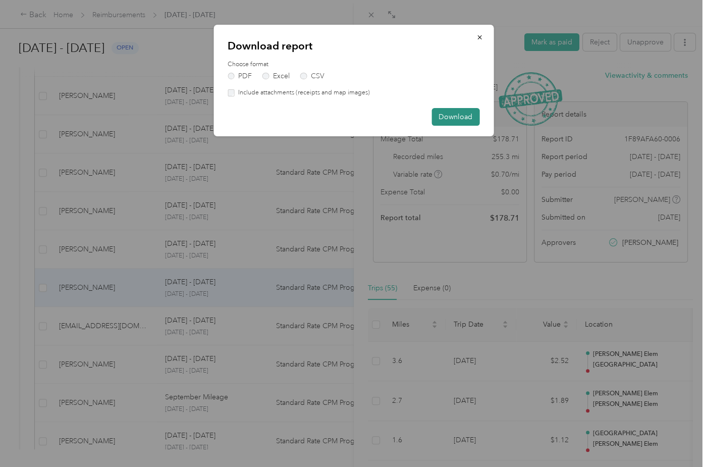
click at [441, 114] on button "Download" at bounding box center [455, 117] width 48 height 18
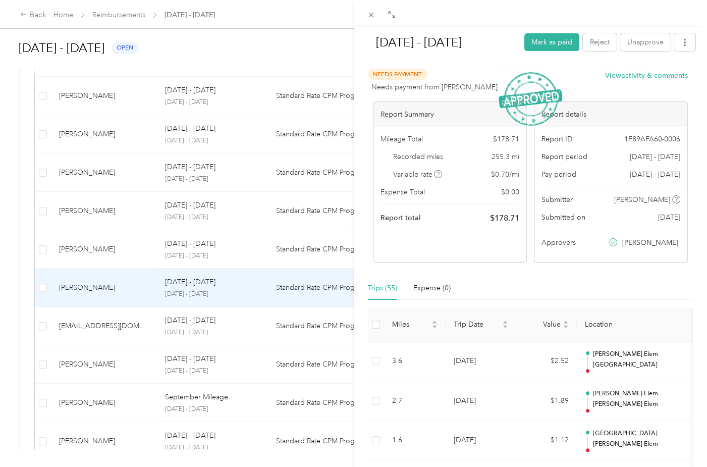
click at [97, 322] on div "[DATE] - [DATE] Mark as paid Reject Unapprove Needs Payment Needs payment from …" at bounding box center [353, 233] width 707 height 467
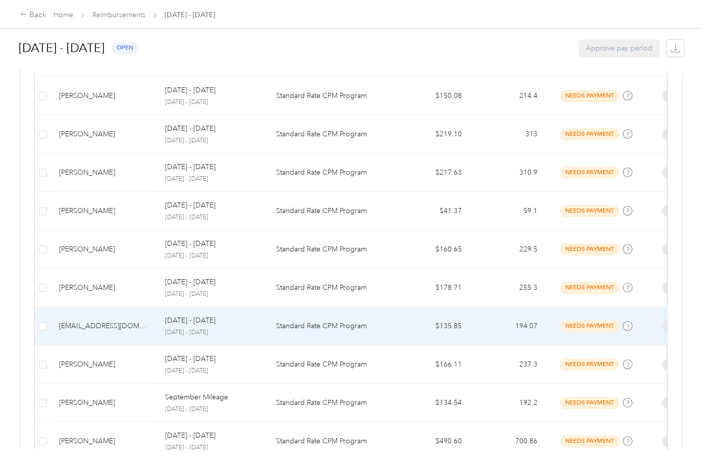
click at [97, 322] on div "[EMAIL_ADDRESS][DOMAIN_NAME]" at bounding box center [104, 325] width 90 height 11
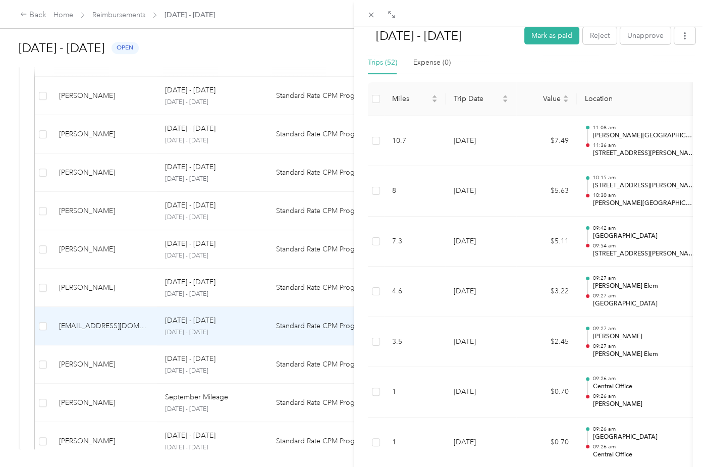
scroll to position [234, 0]
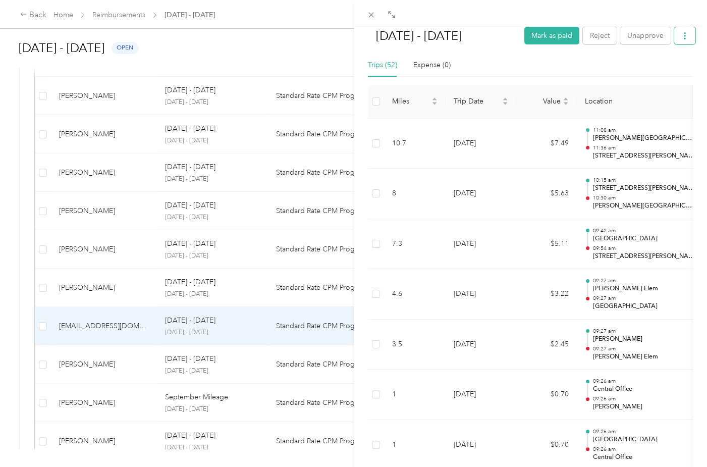
click at [681, 36] on button "button" at bounding box center [684, 36] width 21 height 18
click at [654, 67] on span "Download" at bounding box center [648, 72] width 33 height 11
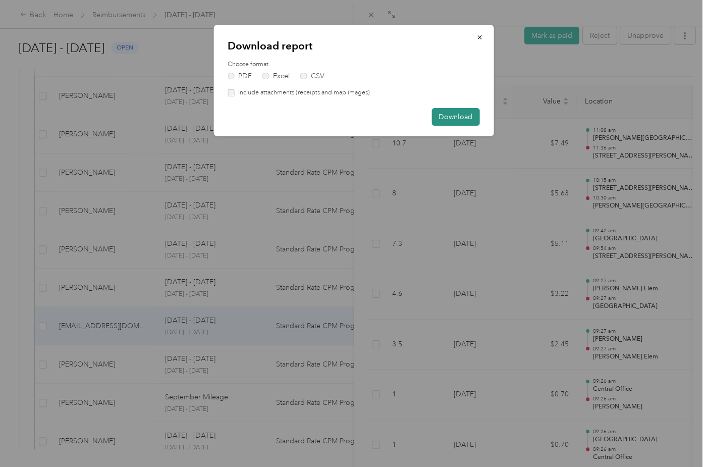
click at [457, 119] on button "Download" at bounding box center [455, 117] width 48 height 18
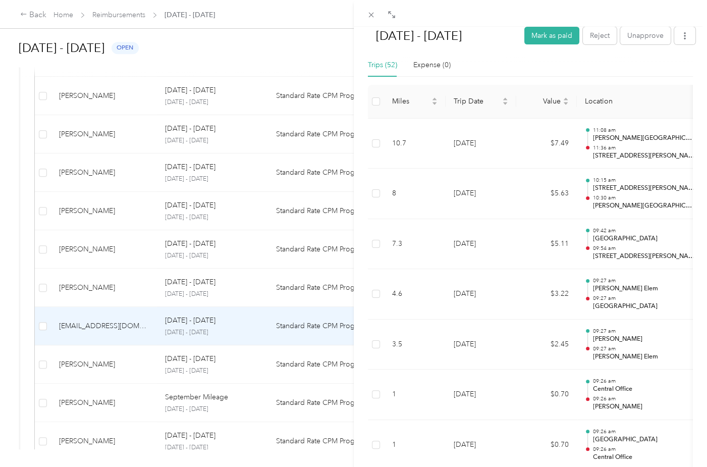
click at [123, 367] on div "[DATE] - [DATE] Mark as paid Reject Unapprove Needs Payment Needs payment from …" at bounding box center [353, 233] width 707 height 467
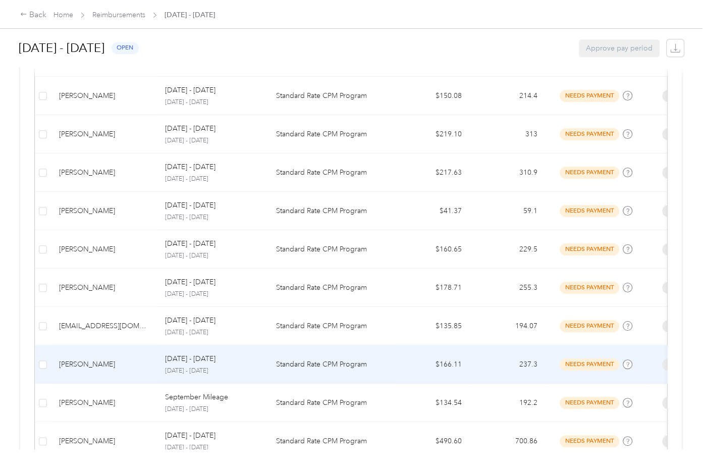
click at [123, 367] on td "[PERSON_NAME]" at bounding box center [104, 364] width 106 height 38
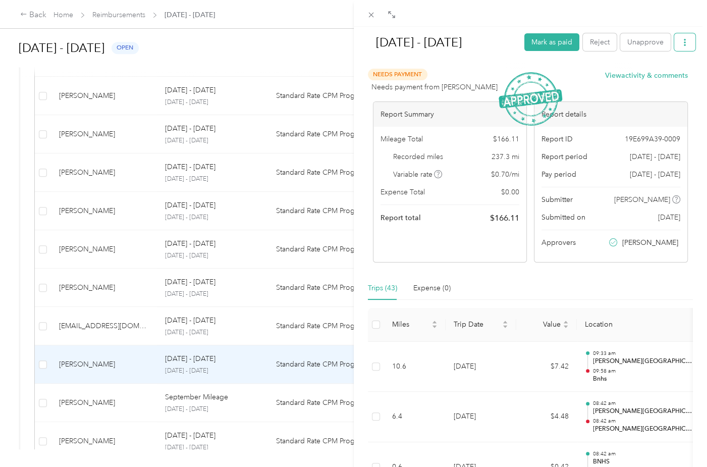
click at [681, 42] on icon "button" at bounding box center [684, 42] width 7 height 7
click at [661, 77] on span "Download" at bounding box center [648, 79] width 33 height 11
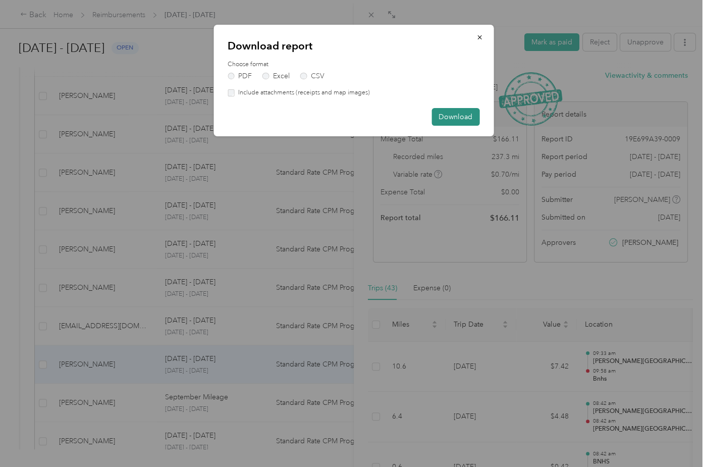
click at [457, 113] on button "Download" at bounding box center [455, 117] width 48 height 18
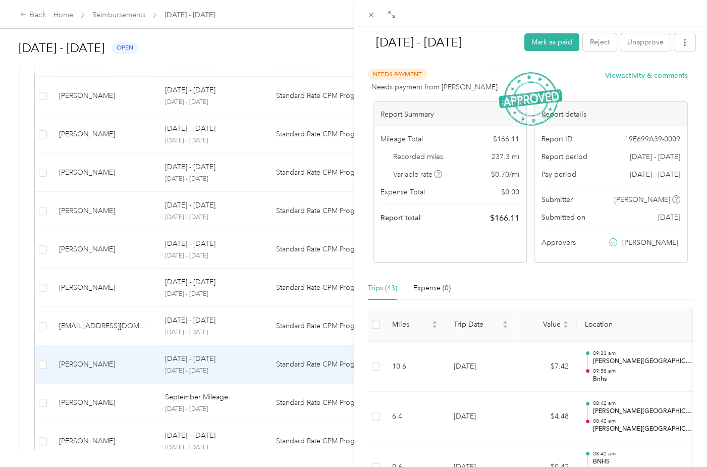
click at [85, 399] on div "[DATE] - [DATE] Mark as paid Reject Unapprove Needs Payment Needs payment from …" at bounding box center [353, 233] width 707 height 467
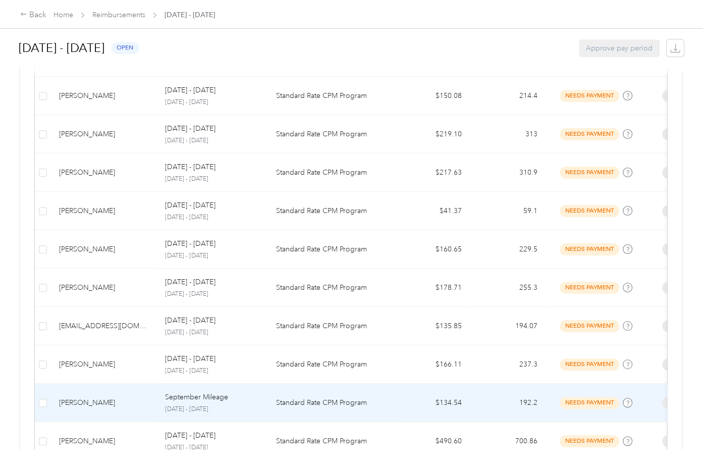
click at [85, 399] on div "[PERSON_NAME]" at bounding box center [104, 402] width 90 height 11
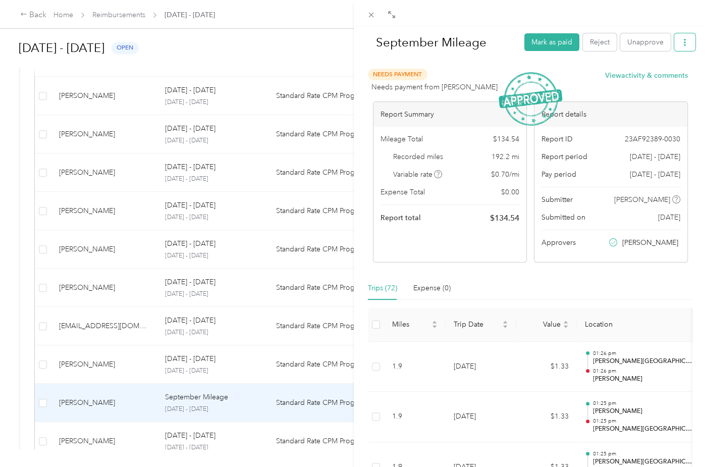
click at [681, 44] on button "button" at bounding box center [684, 42] width 21 height 18
click at [672, 76] on div "Download" at bounding box center [651, 79] width 60 height 11
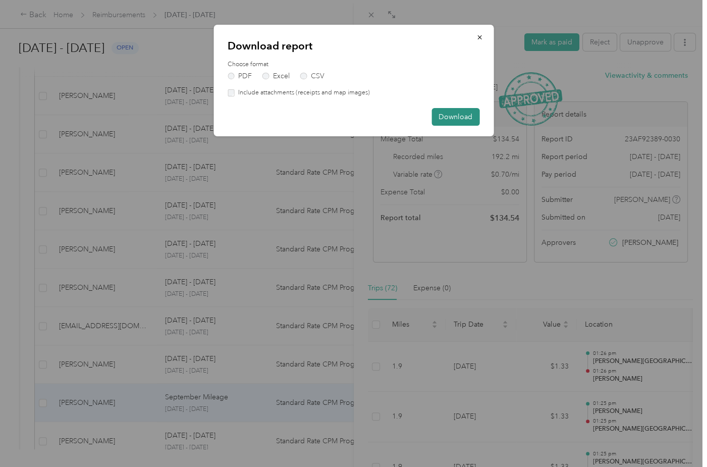
click at [459, 116] on button "Download" at bounding box center [455, 117] width 48 height 18
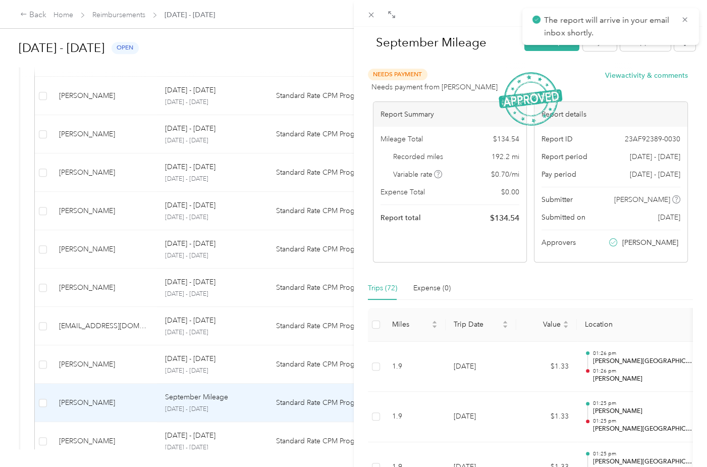
click at [73, 437] on div "September Mileage Mark as paid Reject Unapprove Needs Payment Needs payment fro…" at bounding box center [353, 233] width 707 height 467
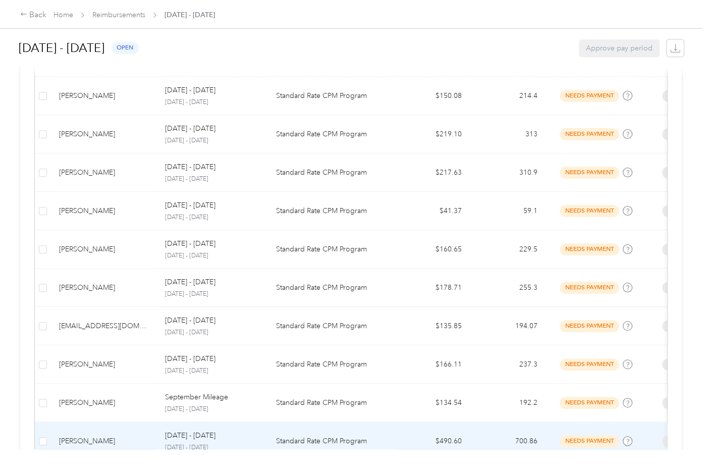
click at [73, 437] on div "[PERSON_NAME]" at bounding box center [104, 440] width 90 height 11
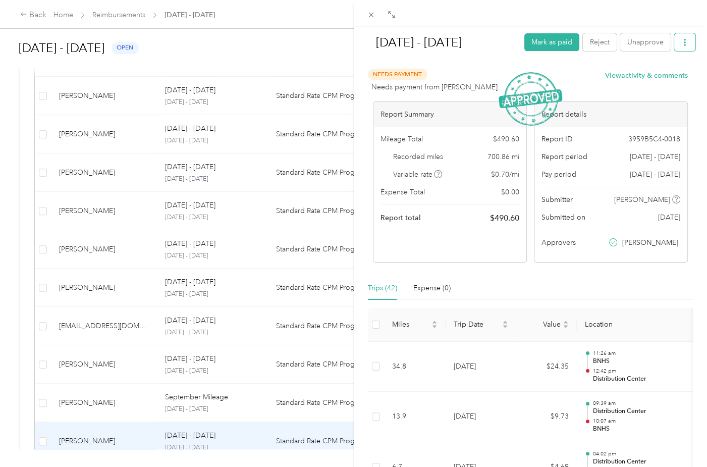
click at [681, 42] on icon "button" at bounding box center [684, 42] width 7 height 7
click at [665, 77] on div "Download" at bounding box center [651, 79] width 60 height 11
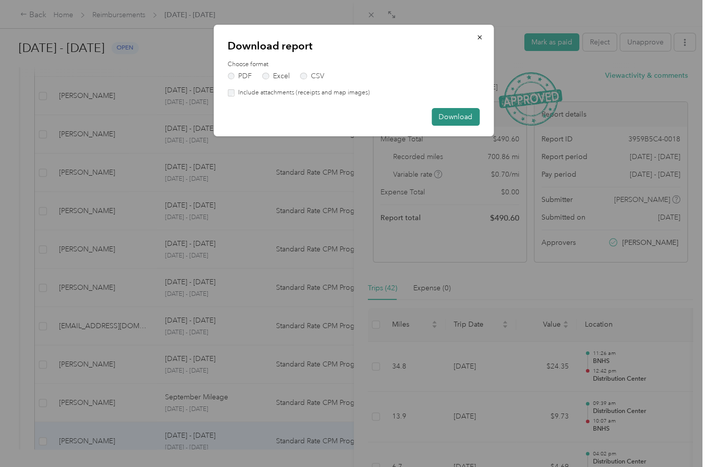
click at [462, 116] on button "Download" at bounding box center [455, 117] width 48 height 18
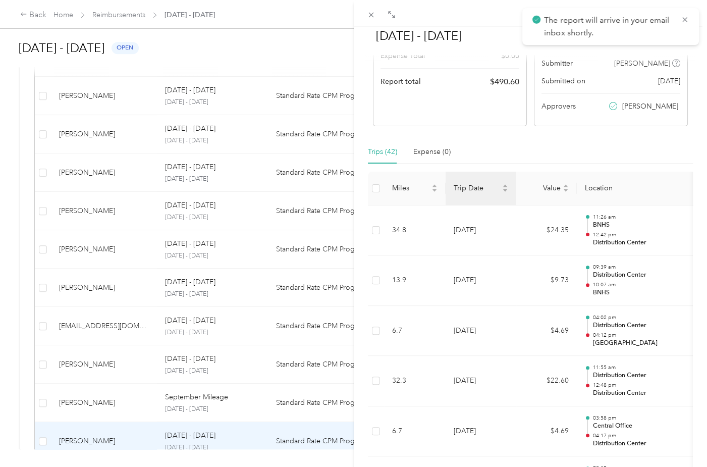
scroll to position [151, 0]
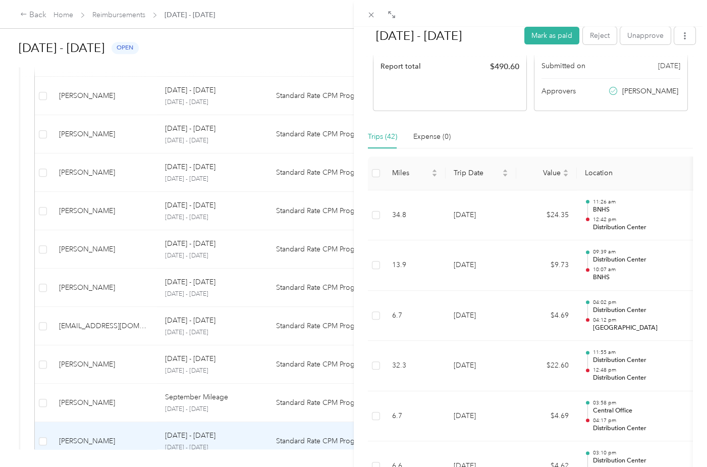
click at [288, 48] on div "[DATE] - [DATE] Mark as paid Reject Unapprove Needs Payment Needs payment from …" at bounding box center [353, 233] width 707 height 467
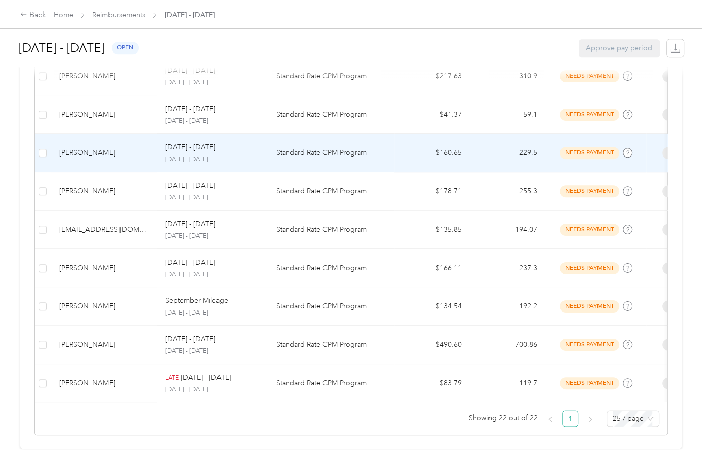
scroll to position [814, 0]
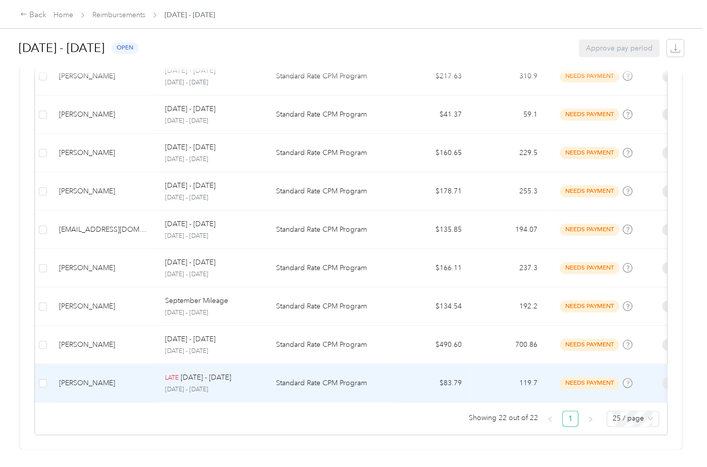
click at [155, 364] on td "[PERSON_NAME]" at bounding box center [104, 383] width 106 height 38
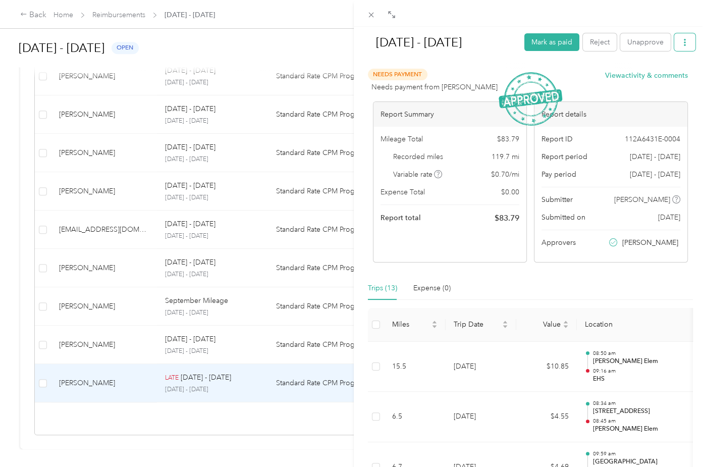
click at [681, 45] on button "button" at bounding box center [684, 42] width 21 height 18
click at [661, 80] on span "Download" at bounding box center [648, 79] width 33 height 11
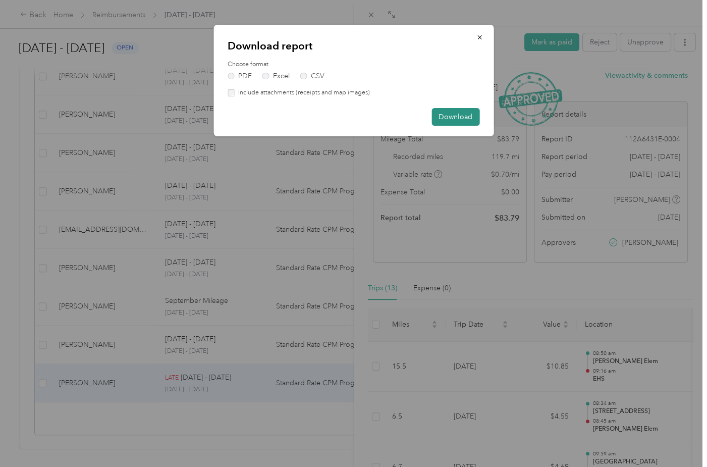
click at [444, 118] on button "Download" at bounding box center [455, 117] width 48 height 18
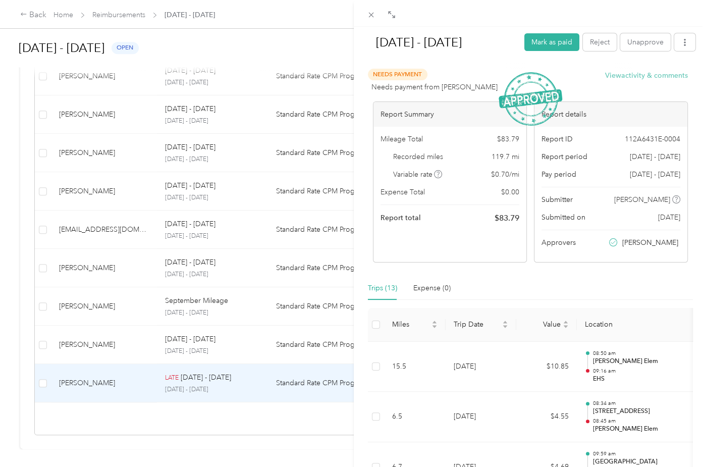
click at [615, 78] on button "View activity & comments" at bounding box center [646, 75] width 83 height 11
